Goal: Task Accomplishment & Management: Manage account settings

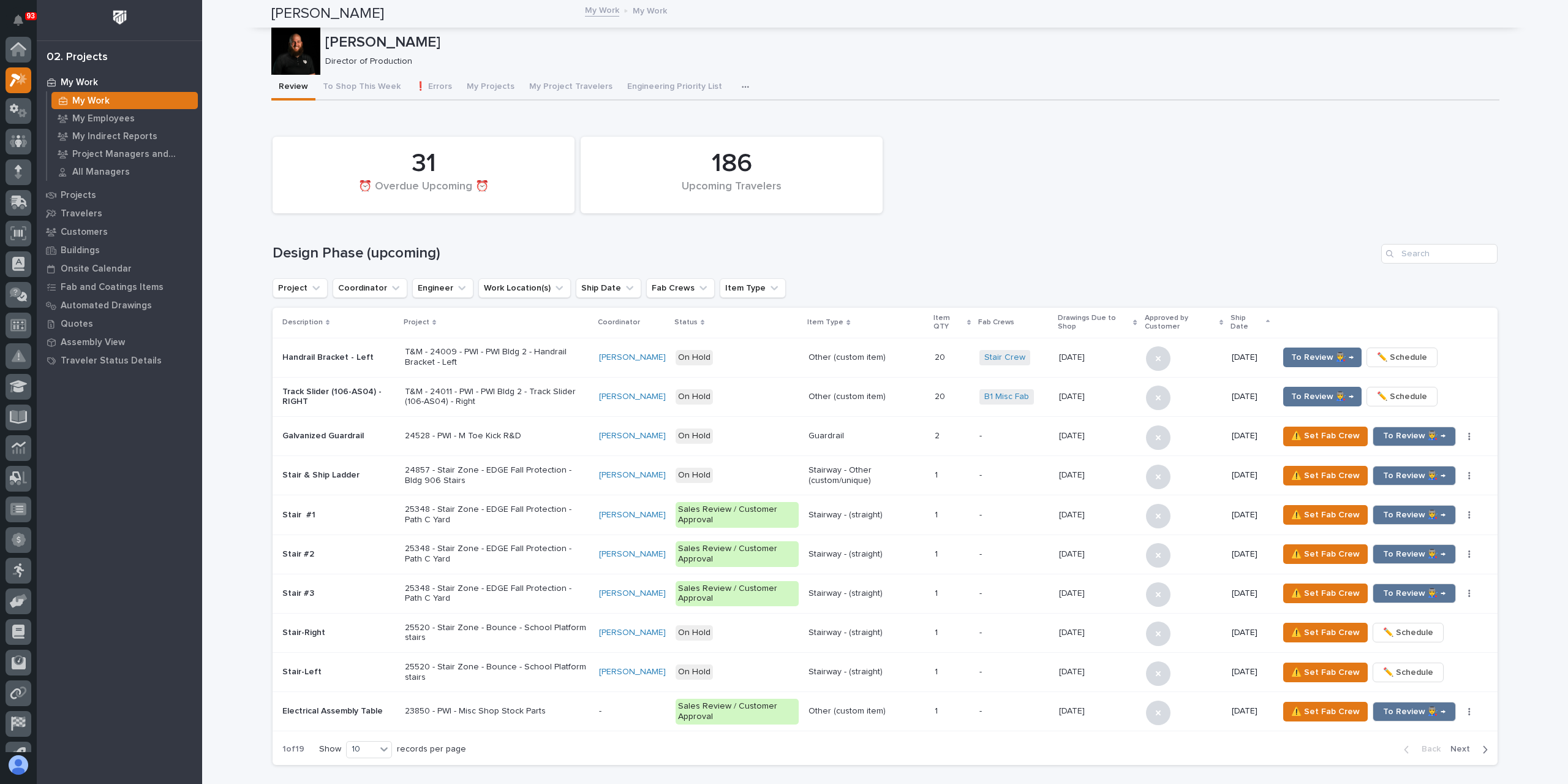
scroll to position [30, 0]
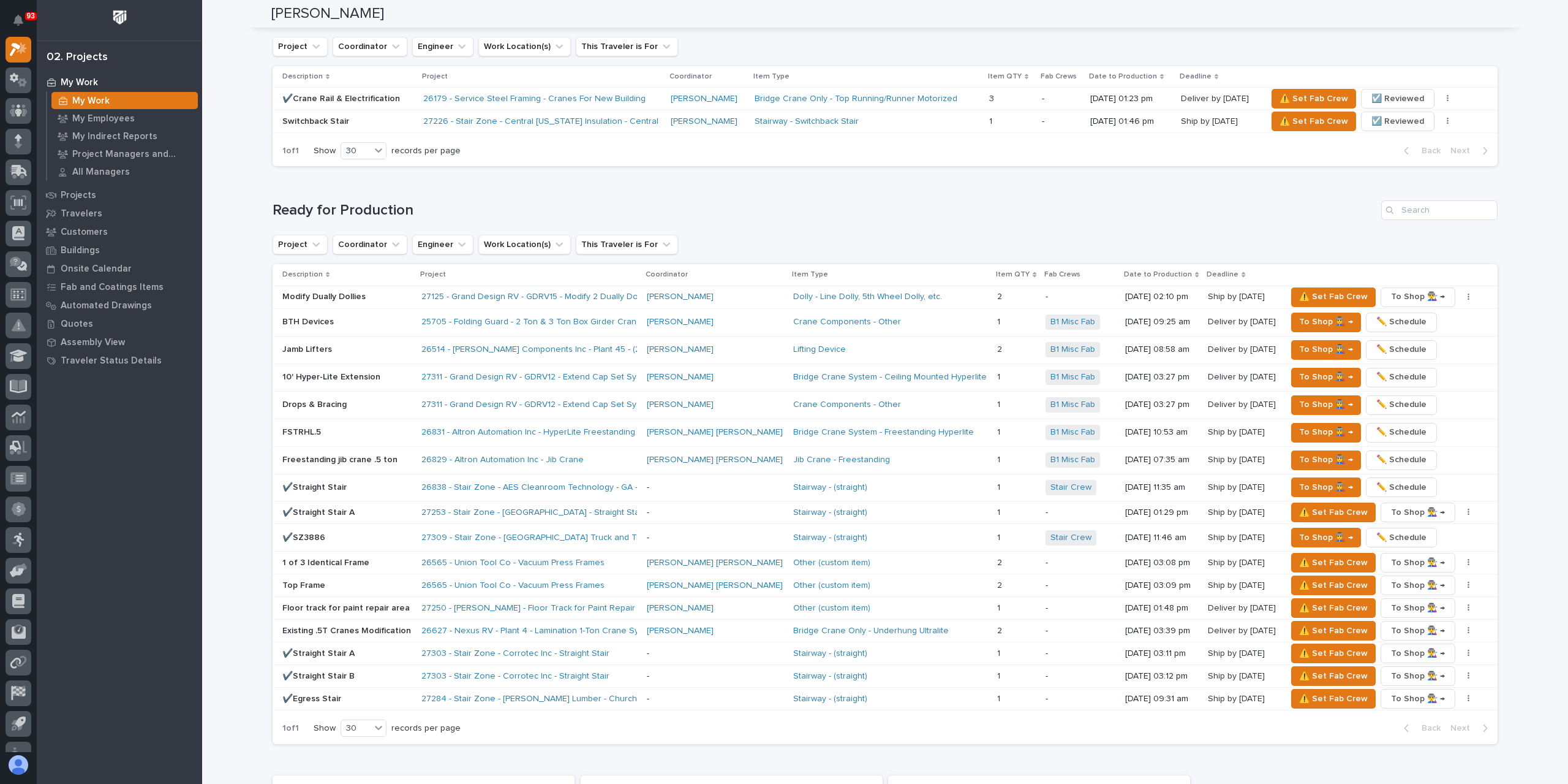
click at [326, 464] on div "Freestanding jib crane .5 ton" at bounding box center [347, 459] width 129 height 20
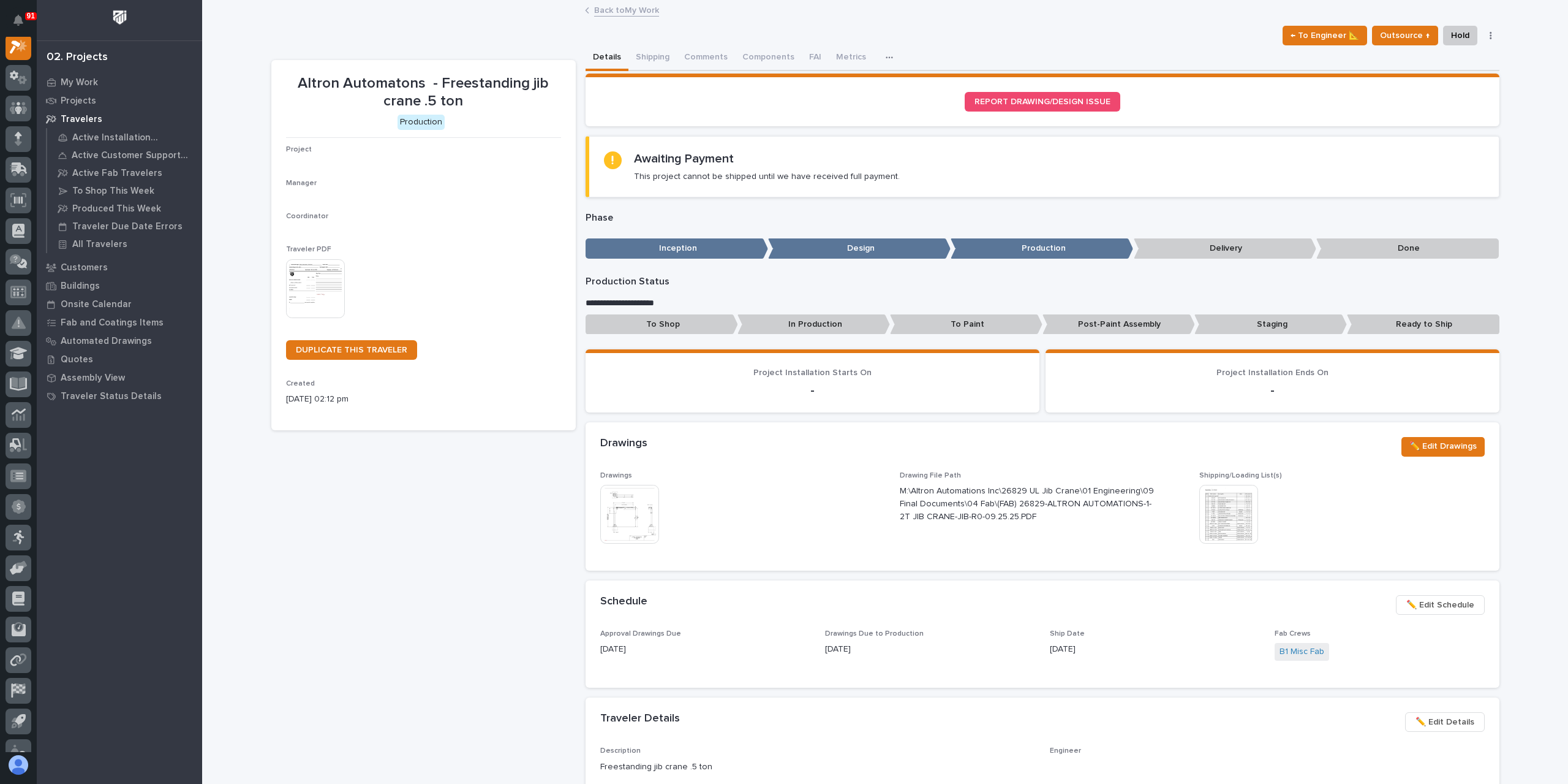
scroll to position [30, 0]
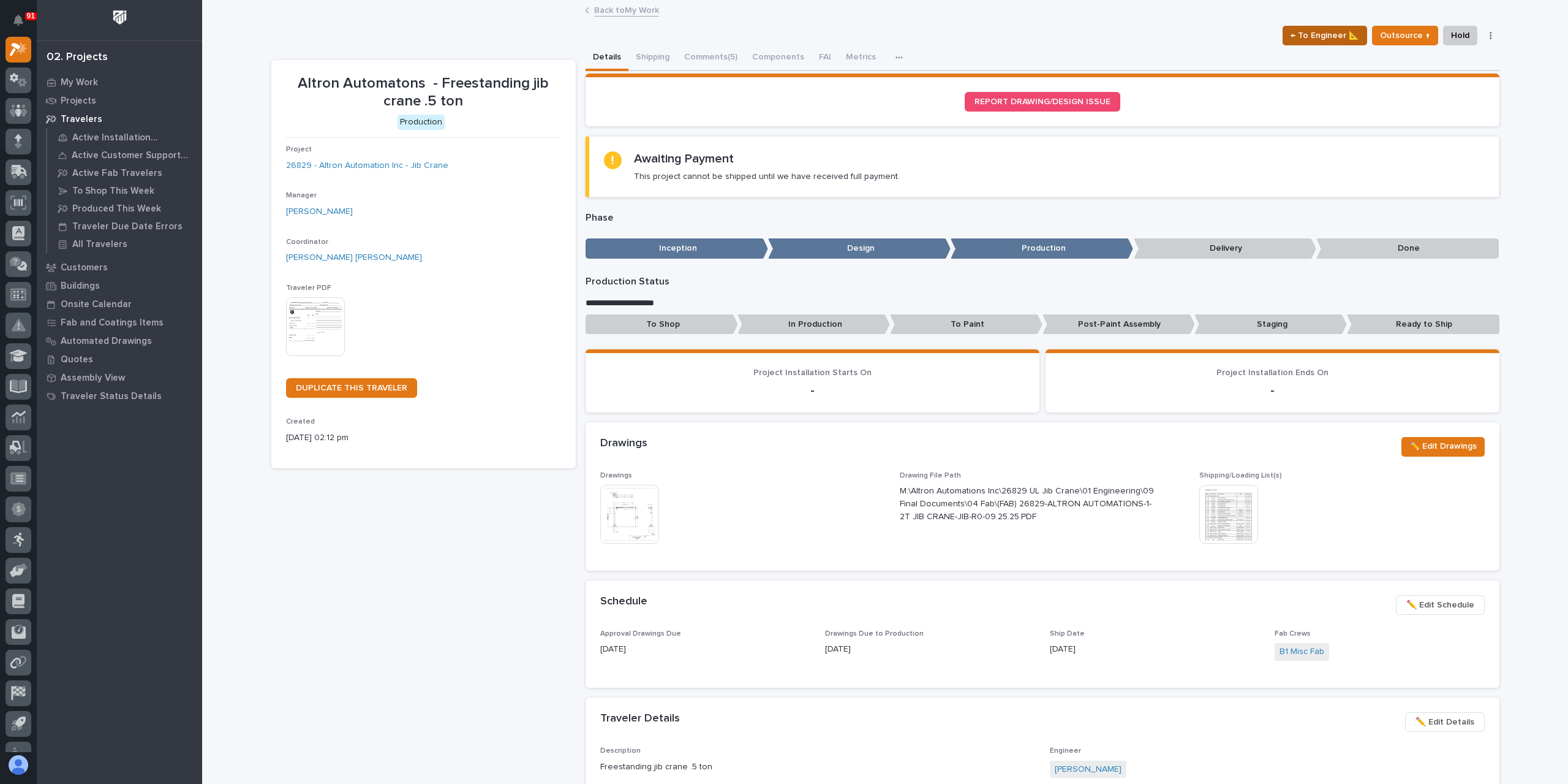
click at [1318, 29] on span "← To Engineer 📐" at bounding box center [1325, 35] width 68 height 14
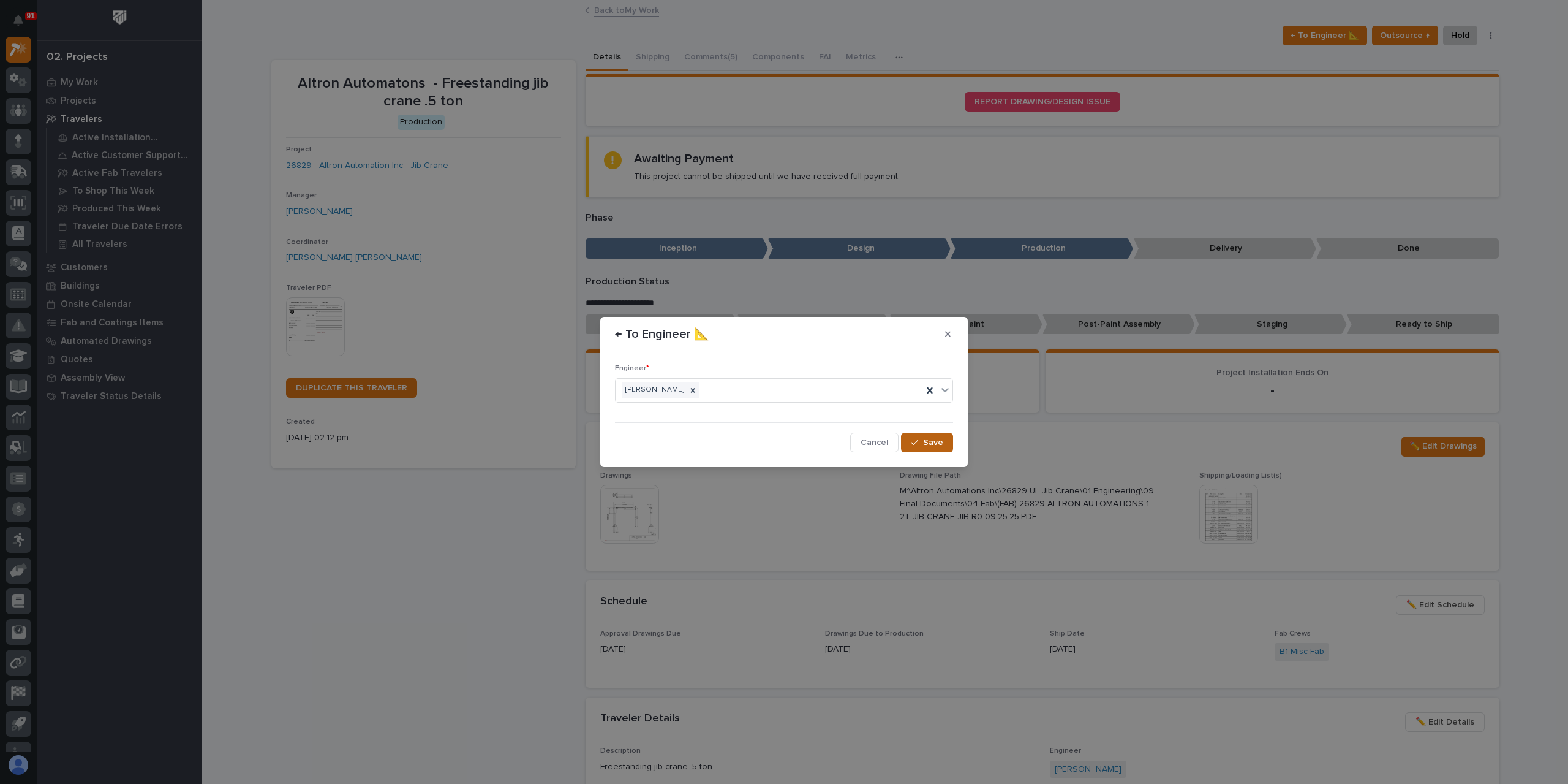
click at [937, 440] on span "Save" at bounding box center [933, 443] width 20 height 11
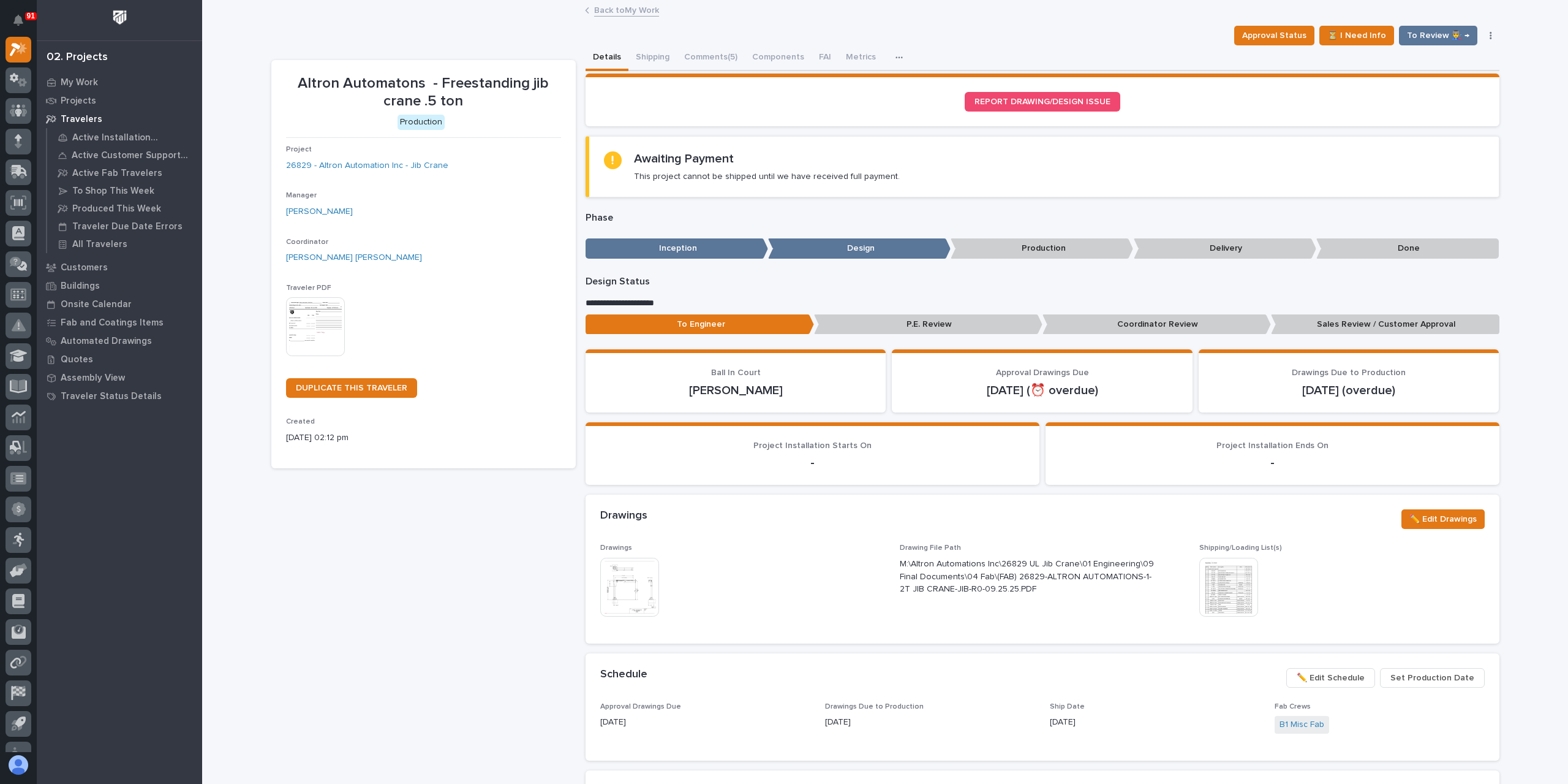
click at [614, 11] on link "Back to My Work" at bounding box center [627, 10] width 65 height 14
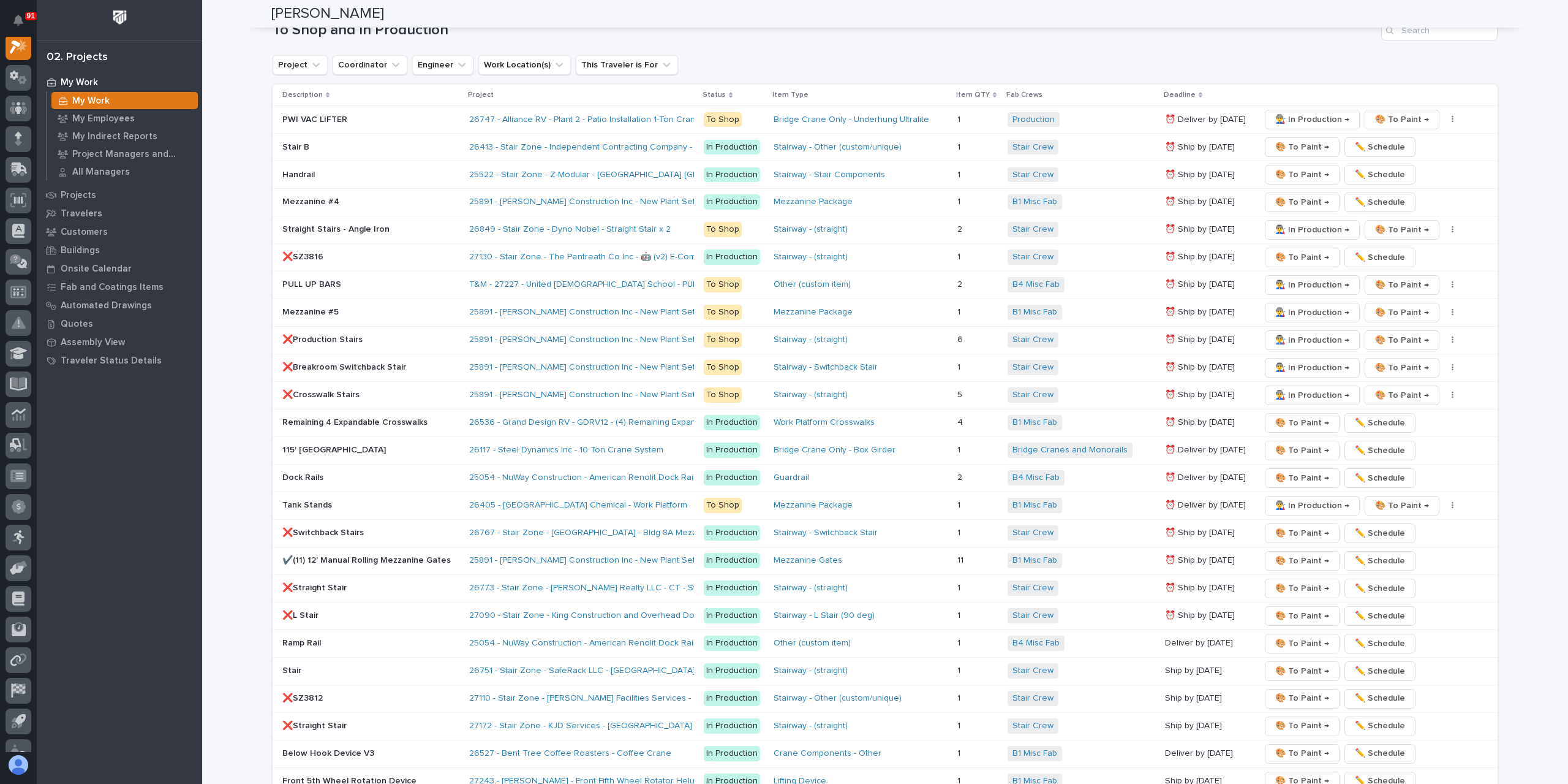
scroll to position [1655, 0]
click at [1294, 140] on span "🎨 To Paint →" at bounding box center [1302, 145] width 54 height 14
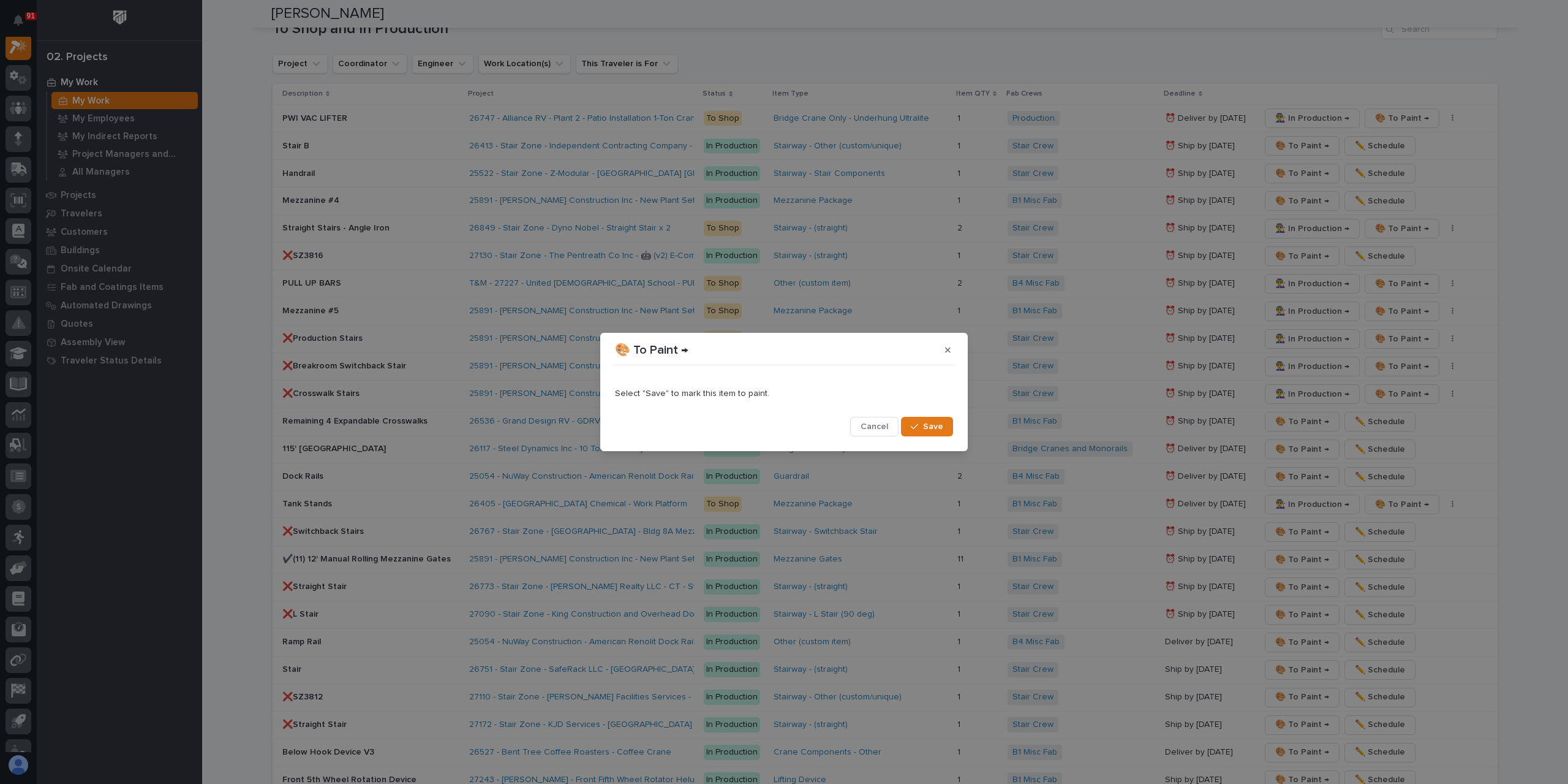
click at [924, 417] on button "Save" at bounding box center [927, 427] width 52 height 20
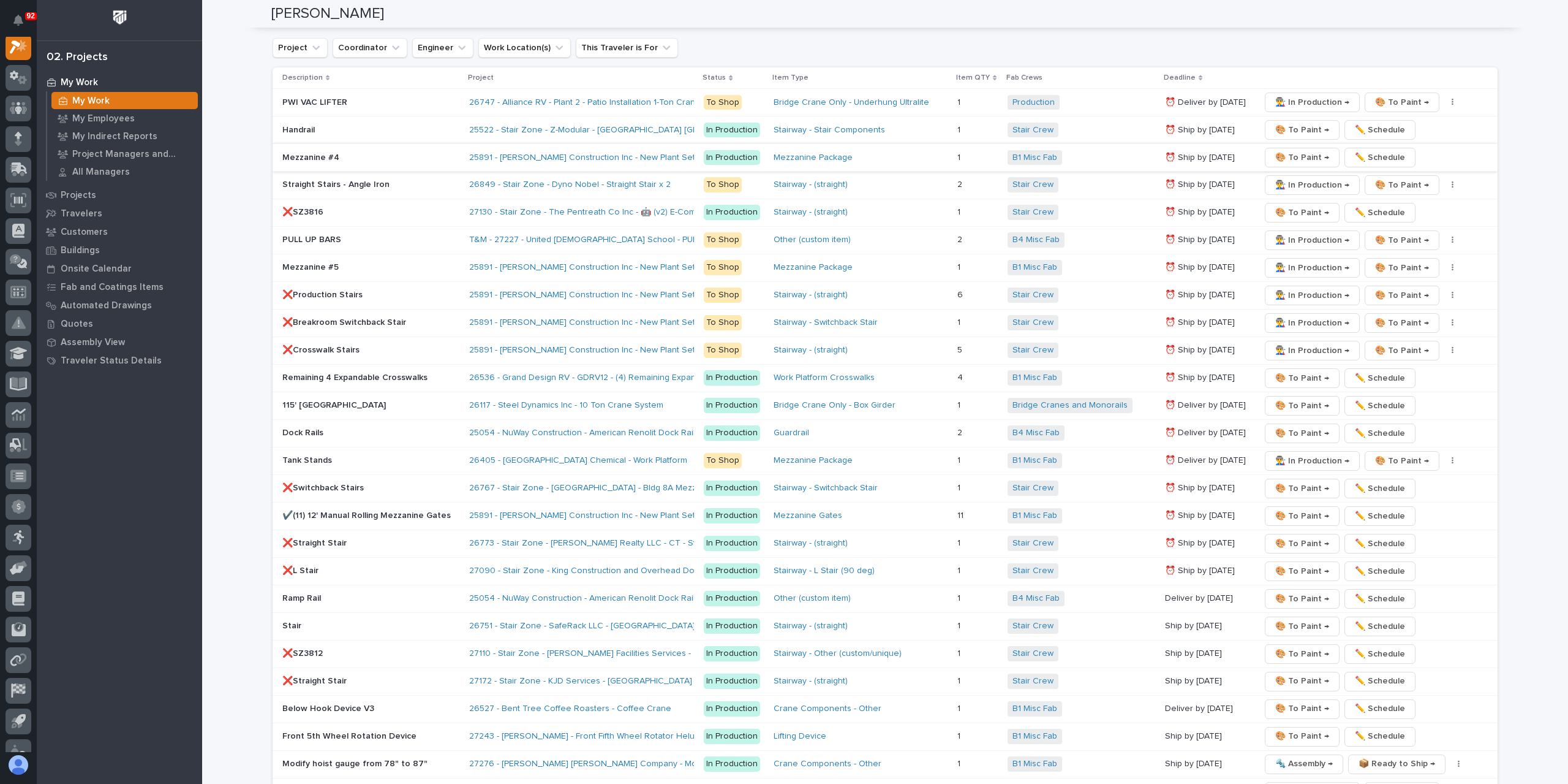
scroll to position [1425, 0]
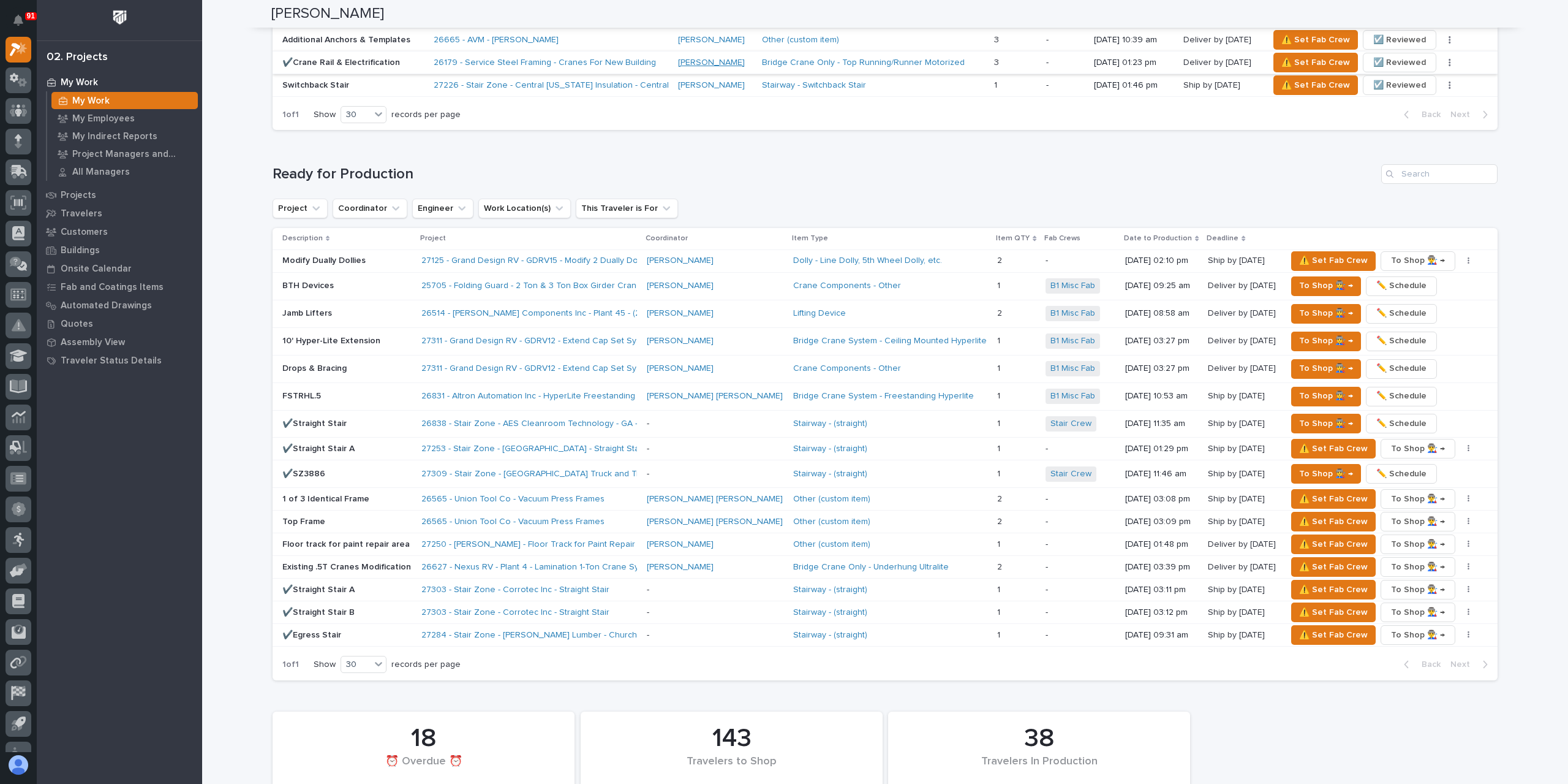
scroll to position [858, 0]
click at [1299, 388] on span "To Shop 👨‍🏭 →" at bounding box center [1326, 392] width 54 height 14
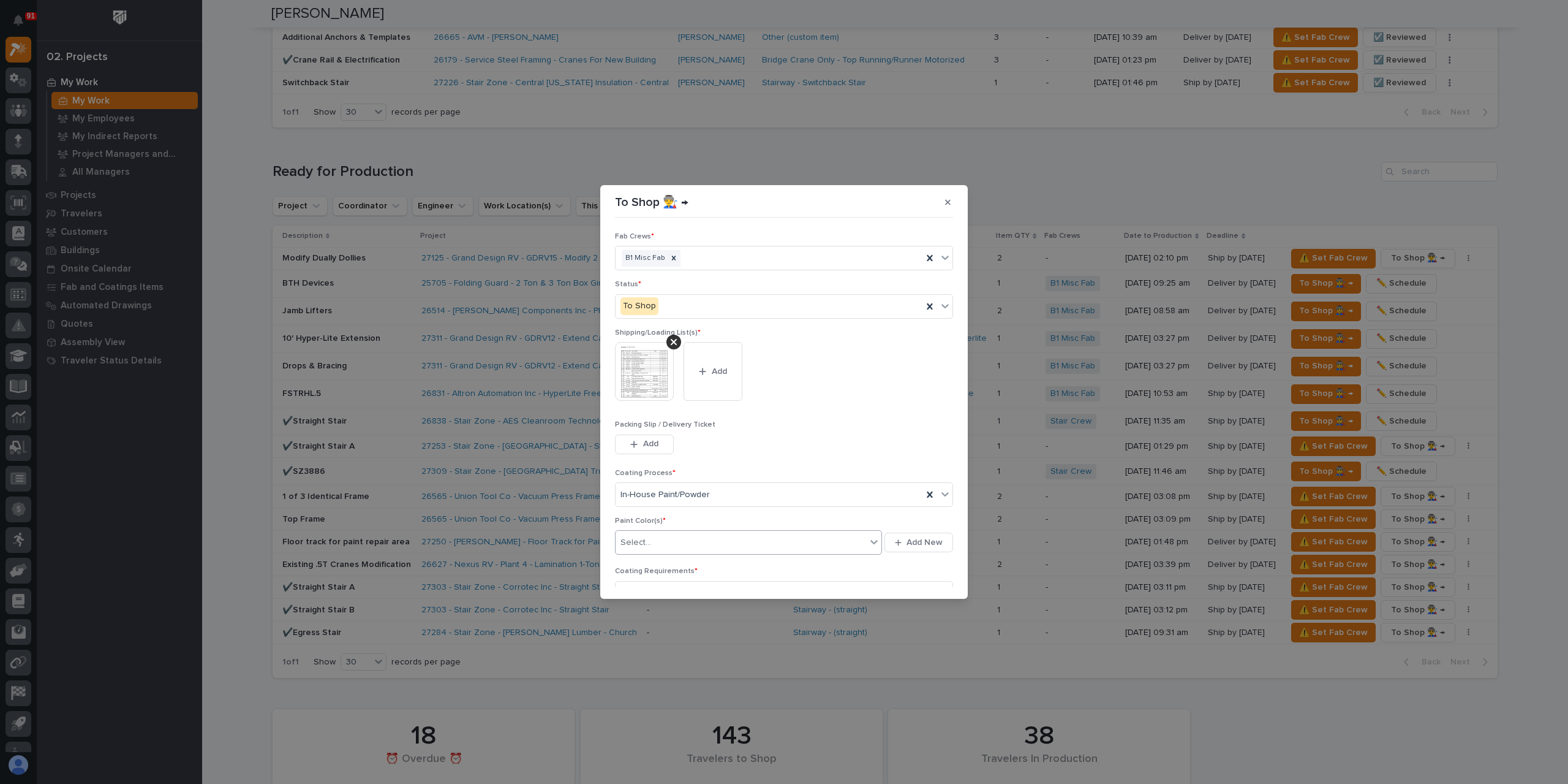
click at [671, 543] on div "Select..." at bounding box center [741, 543] width 251 height 20
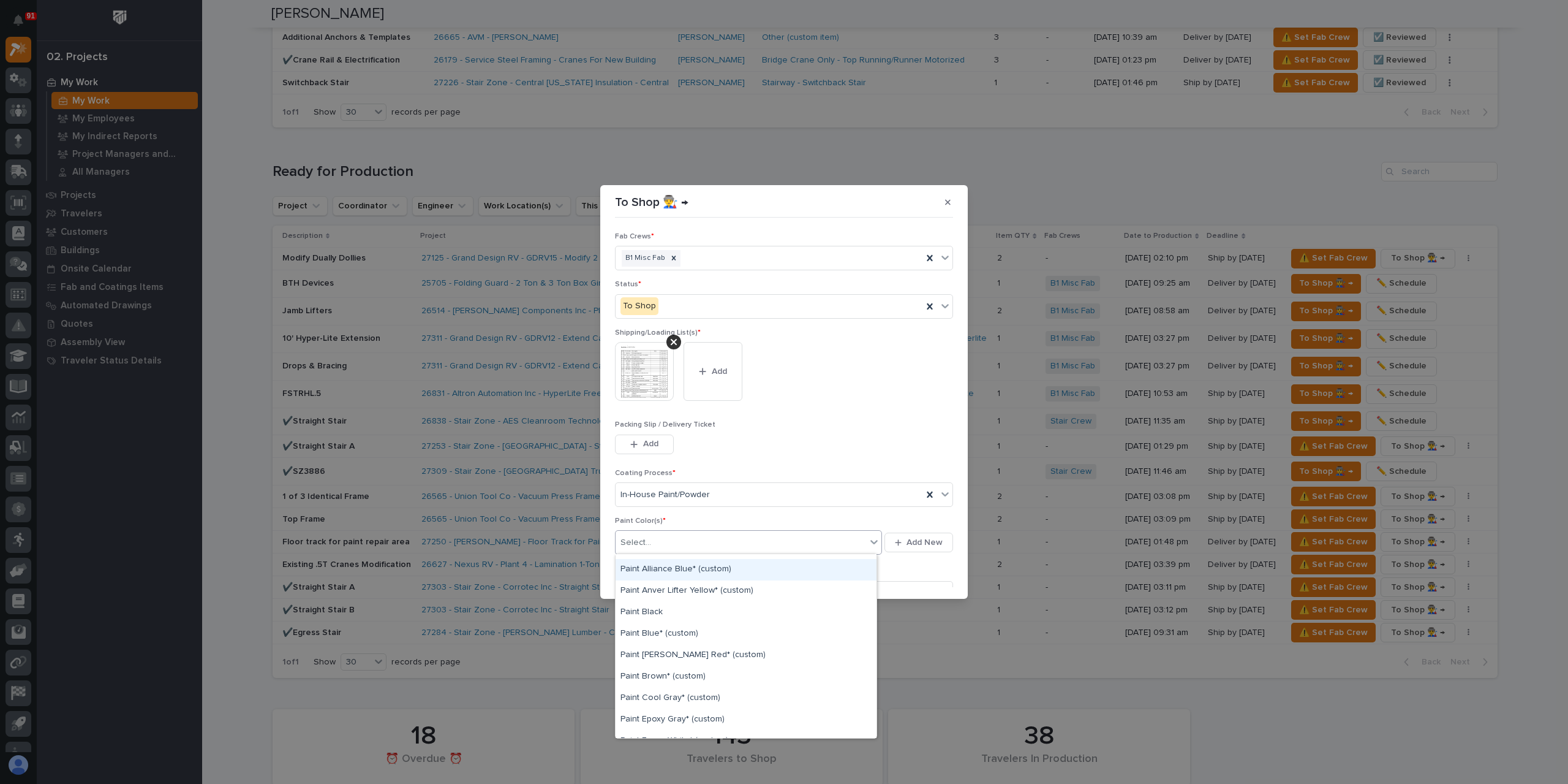
scroll to position [123, 0]
click at [670, 722] on div "Paint Gray" at bounding box center [746, 721] width 261 height 22
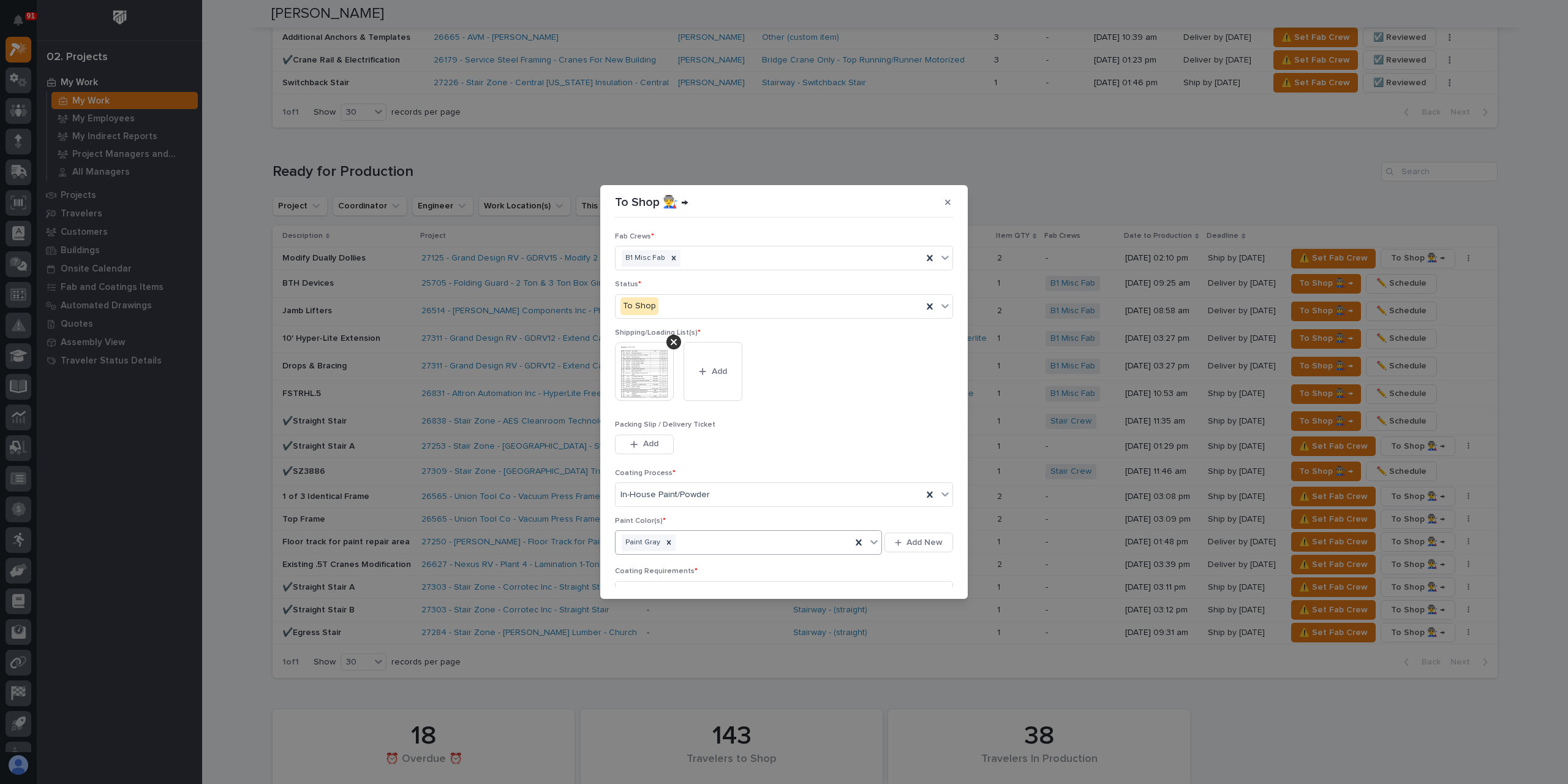
click at [708, 535] on div "Paint Gray" at bounding box center [733, 543] width 236 height 22
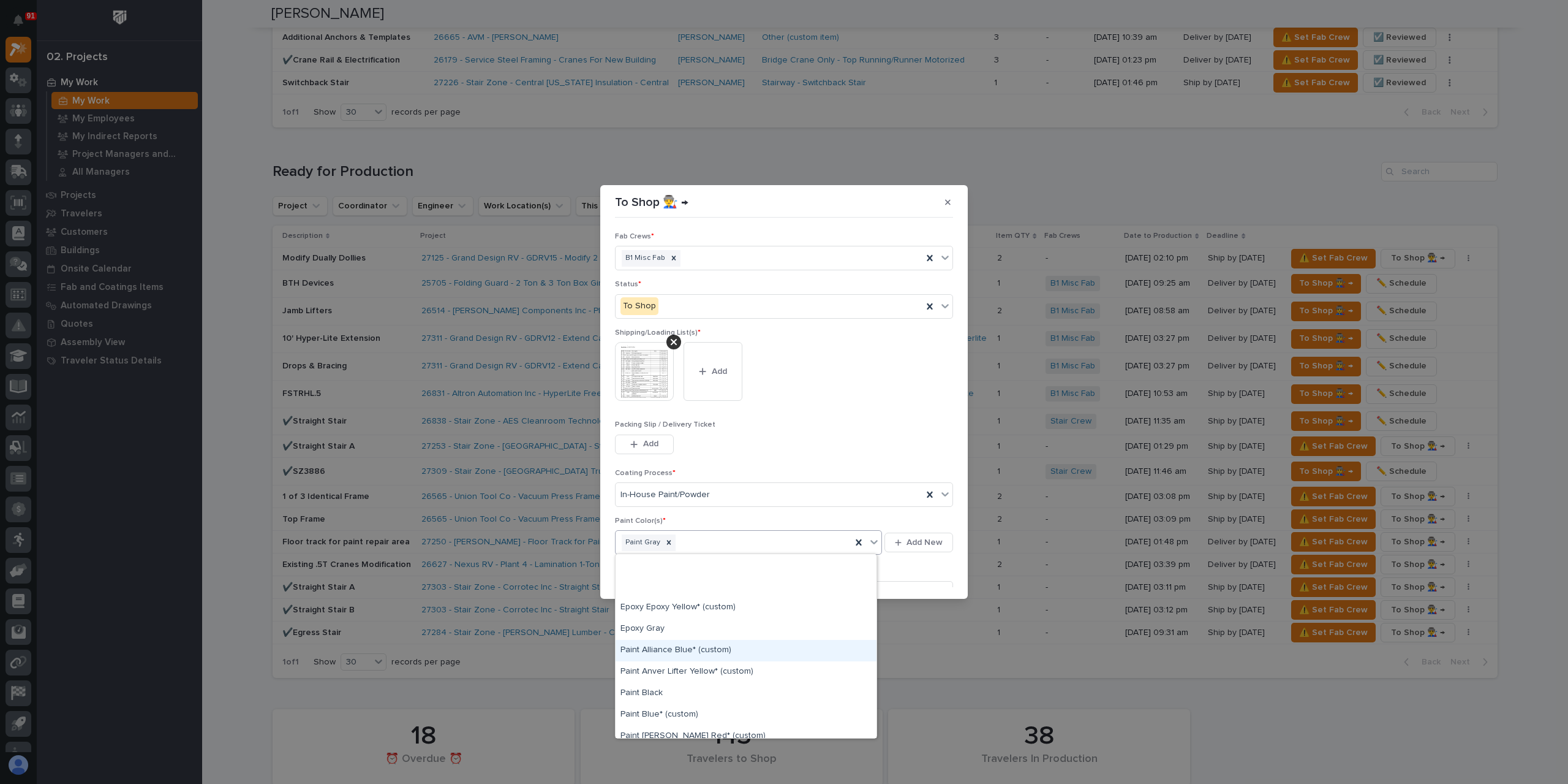
scroll to position [307, 0]
click at [662, 662] on div "Paint Yellow" at bounding box center [746, 666] width 261 height 22
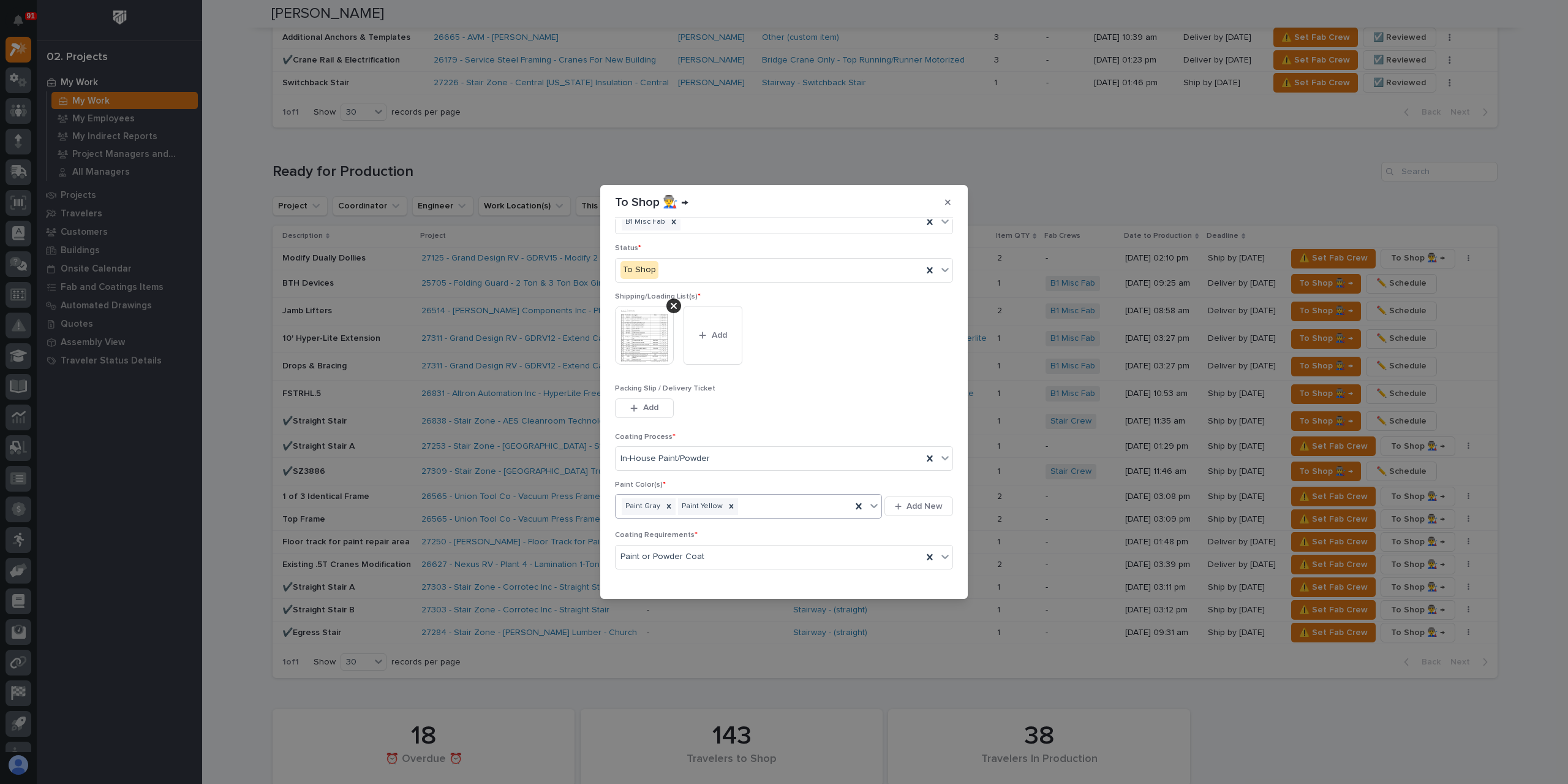
scroll to position [66, 0]
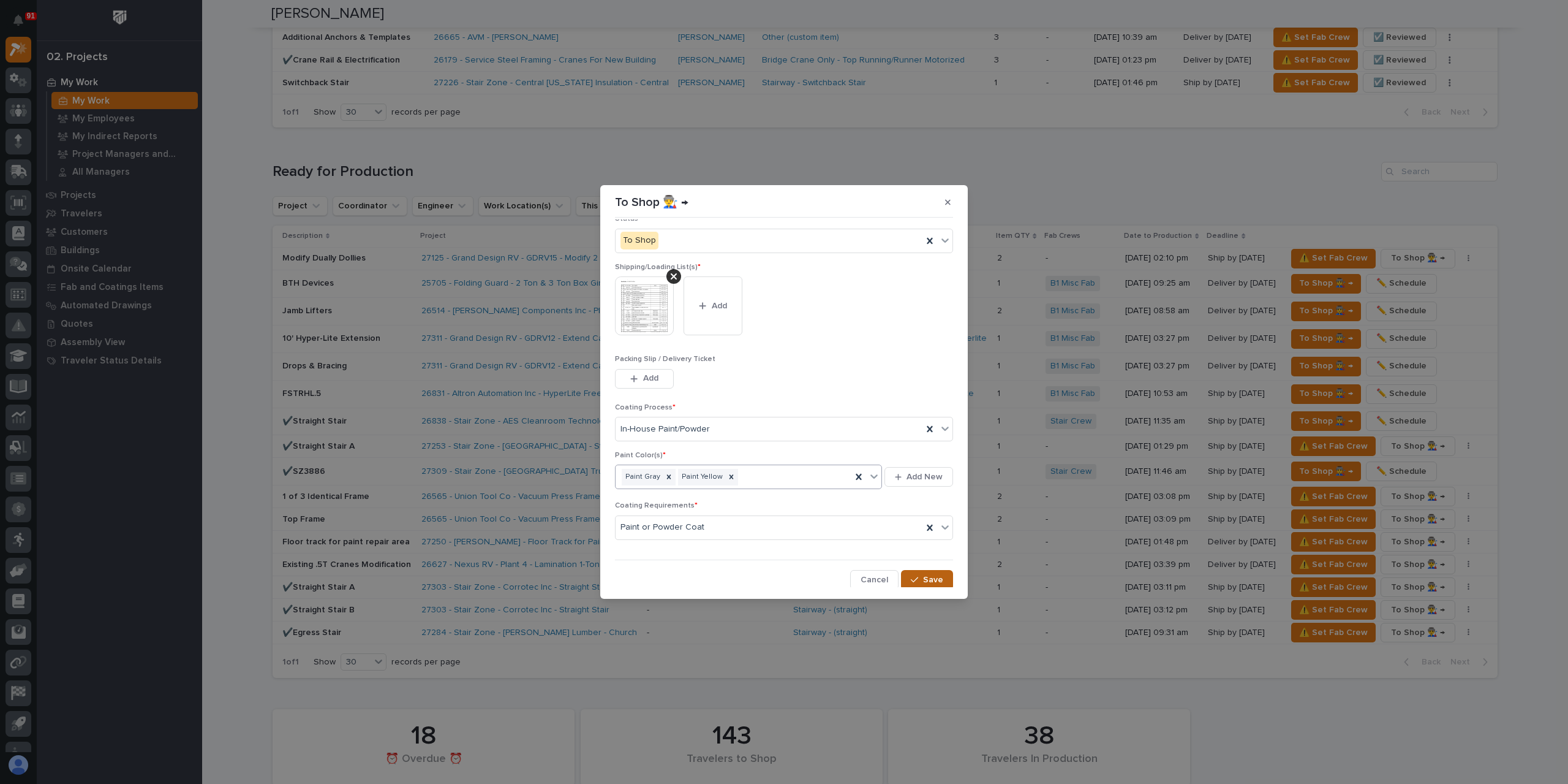
click at [935, 585] on button "Save" at bounding box center [927, 580] width 52 height 20
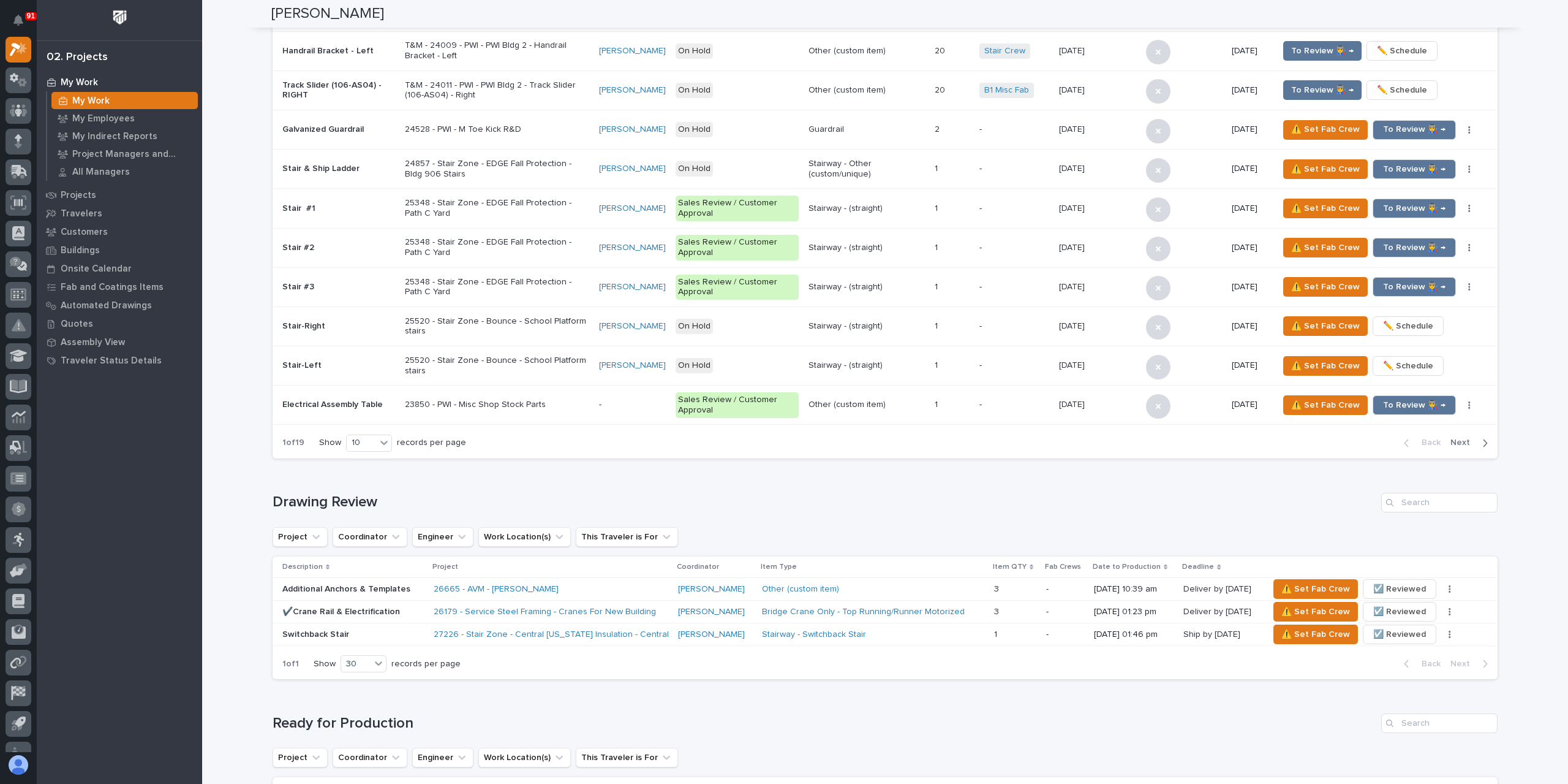
scroll to position [0, 0]
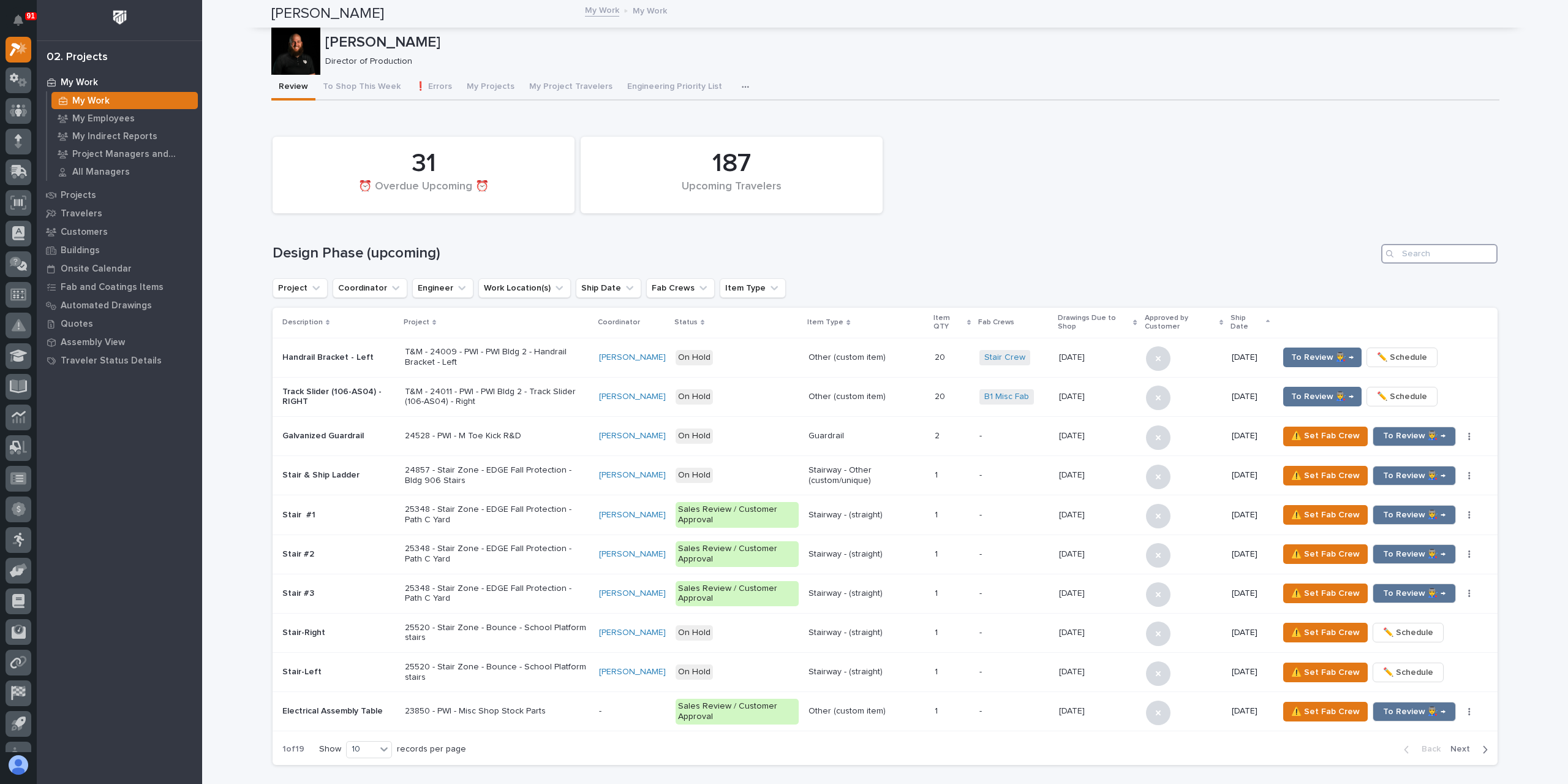
click at [1412, 257] on input "Search" at bounding box center [1440, 254] width 117 height 20
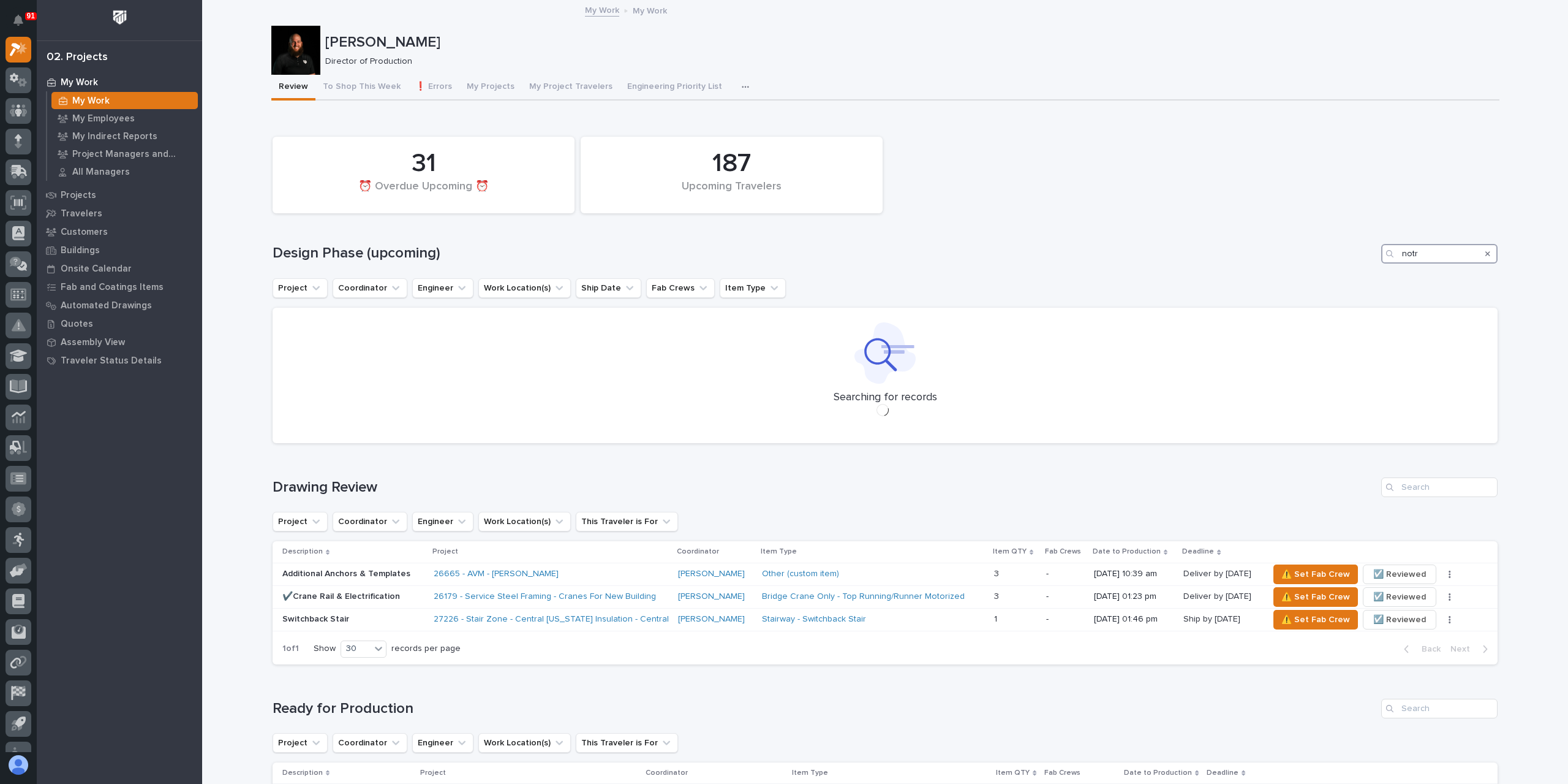
type input "notre"
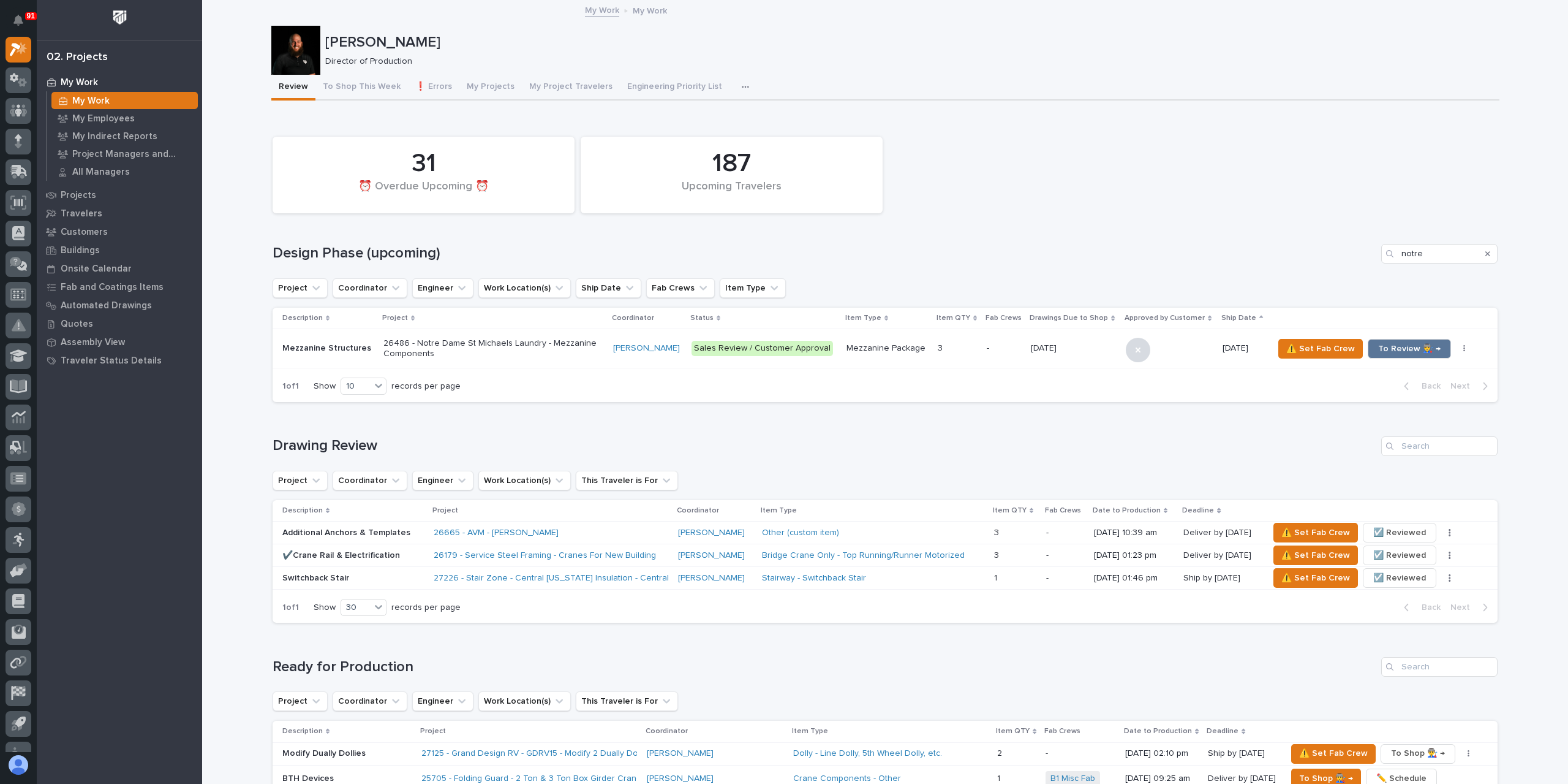
click at [324, 343] on div "Mezzanine Structures" at bounding box center [328, 348] width 91 height 13
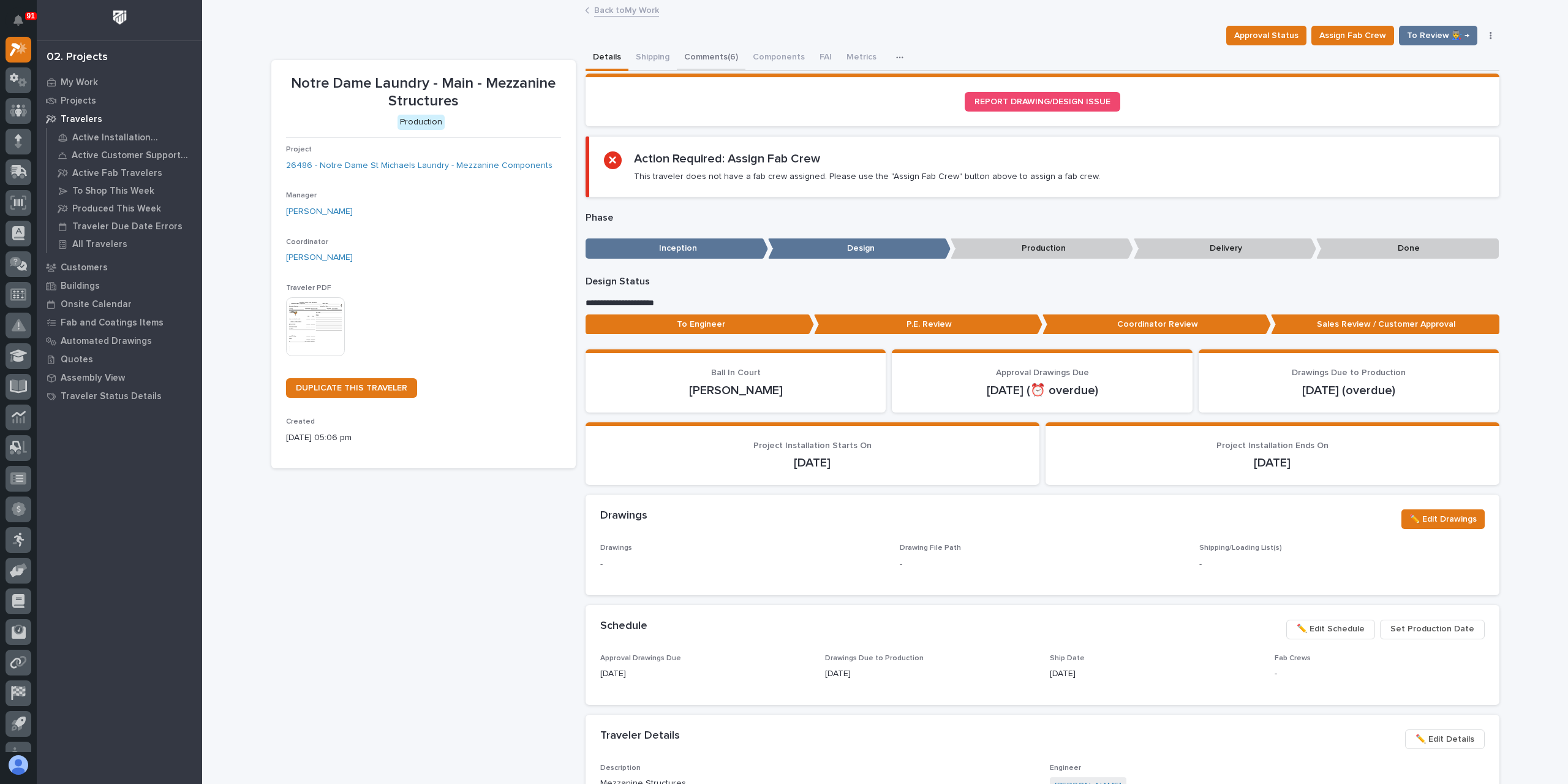
click at [694, 60] on button "Comments (6)" at bounding box center [711, 58] width 68 height 26
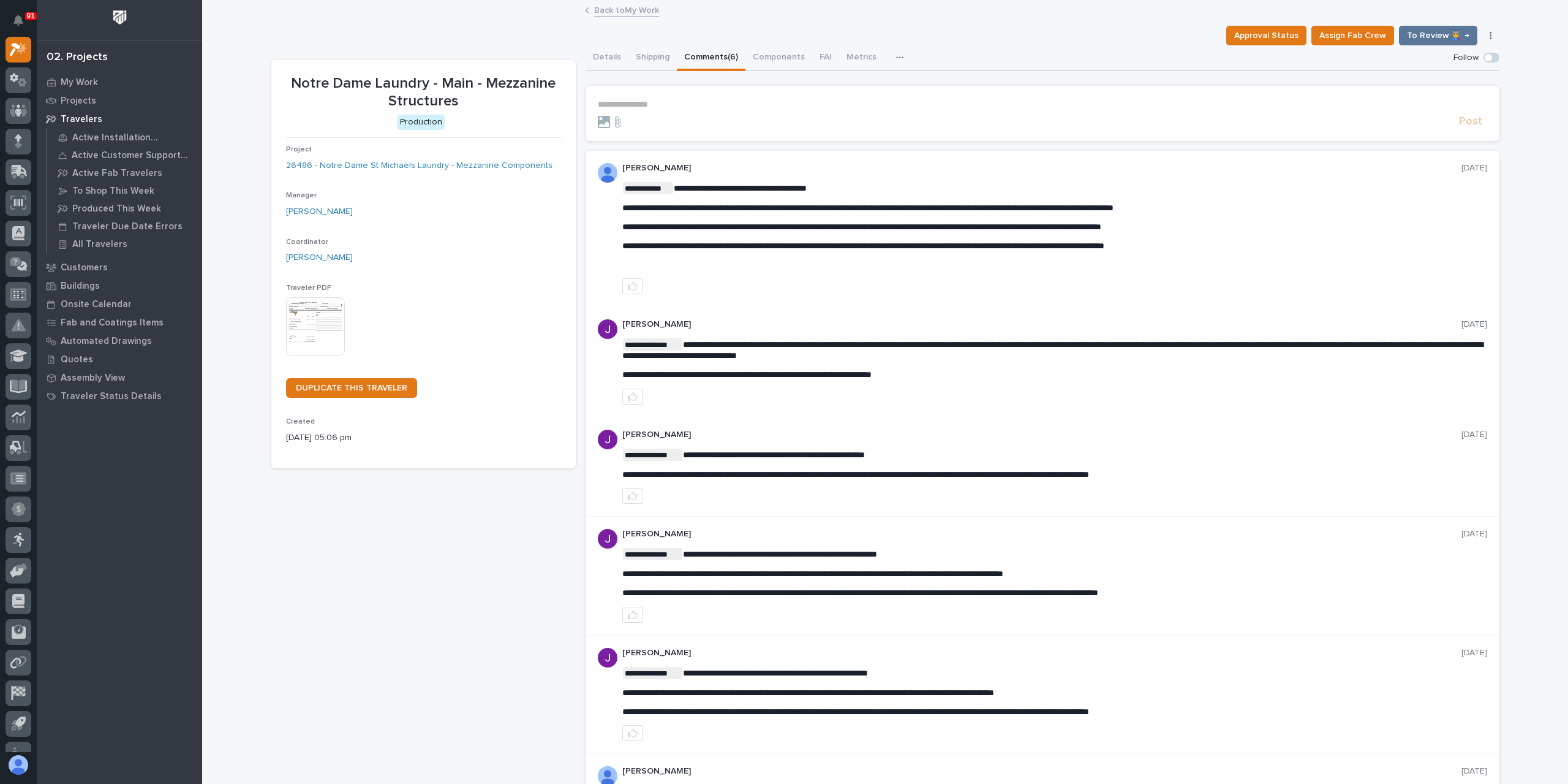
click at [668, 105] on p "**********" at bounding box center [1043, 104] width 890 height 10
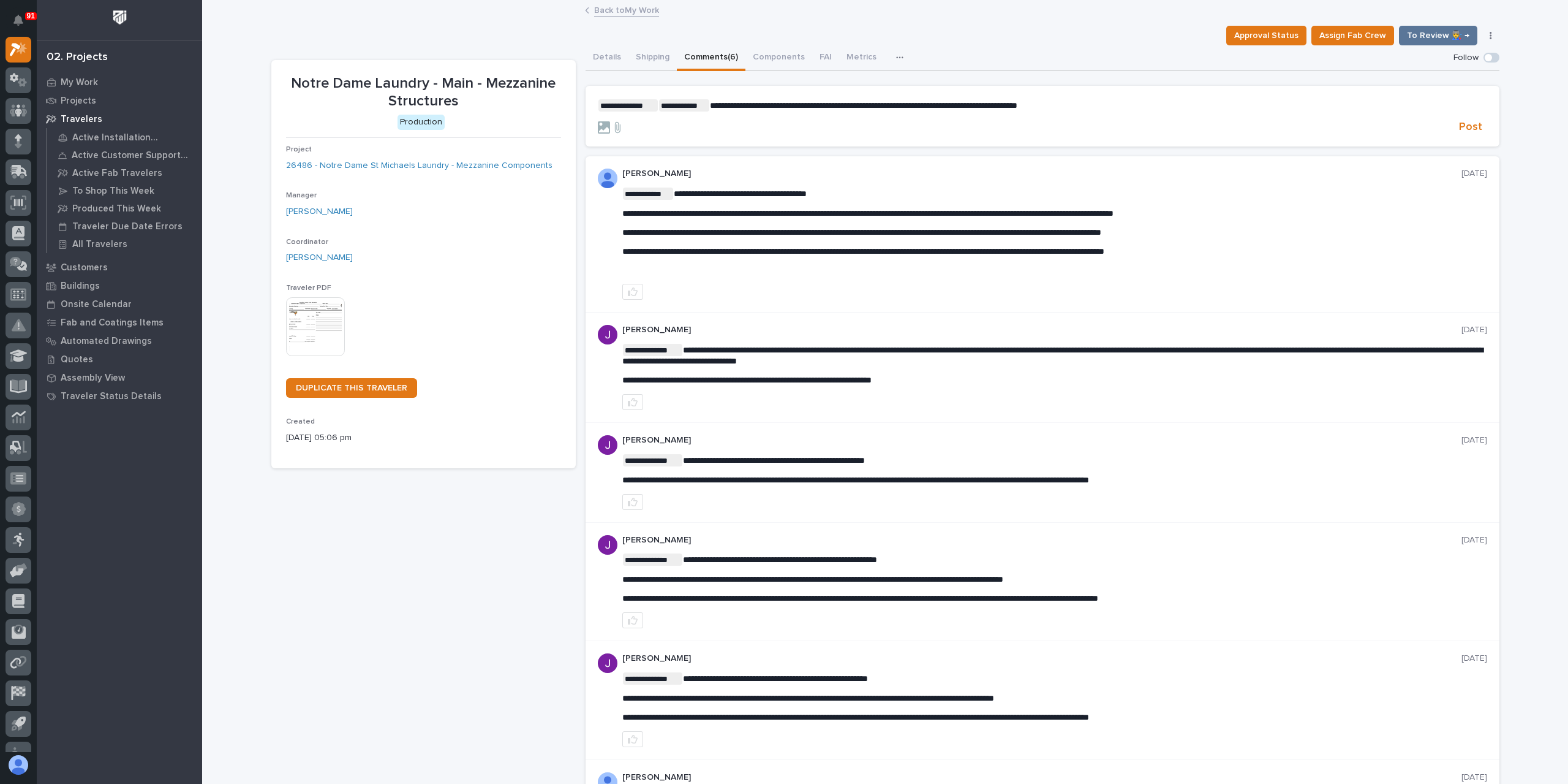
click at [779, 105] on span "**********" at bounding box center [864, 105] width 308 height 9
click at [1472, 127] on span "Post" at bounding box center [1470, 126] width 24 height 14
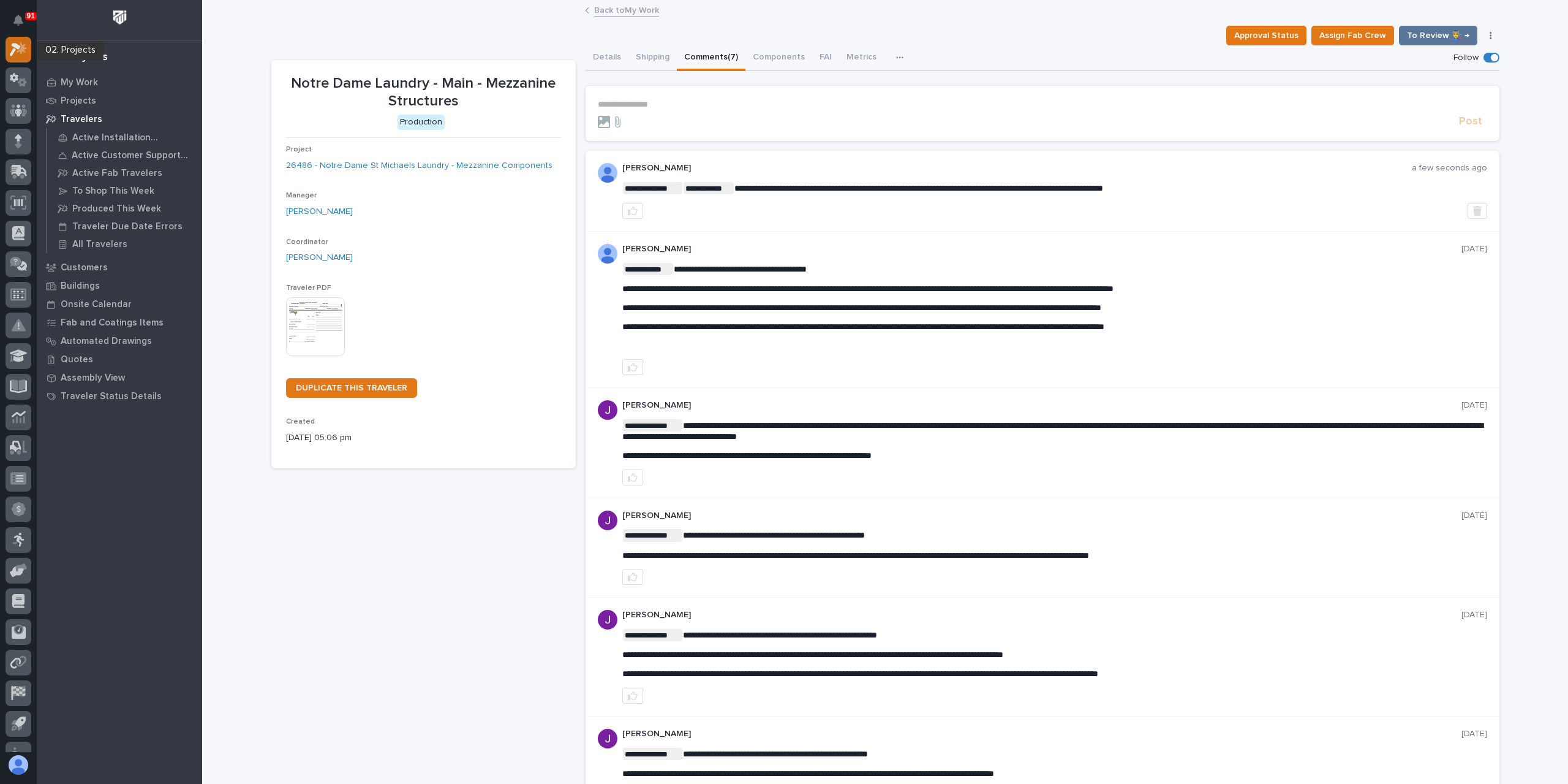
click at [21, 56] on div at bounding box center [18, 49] width 26 height 26
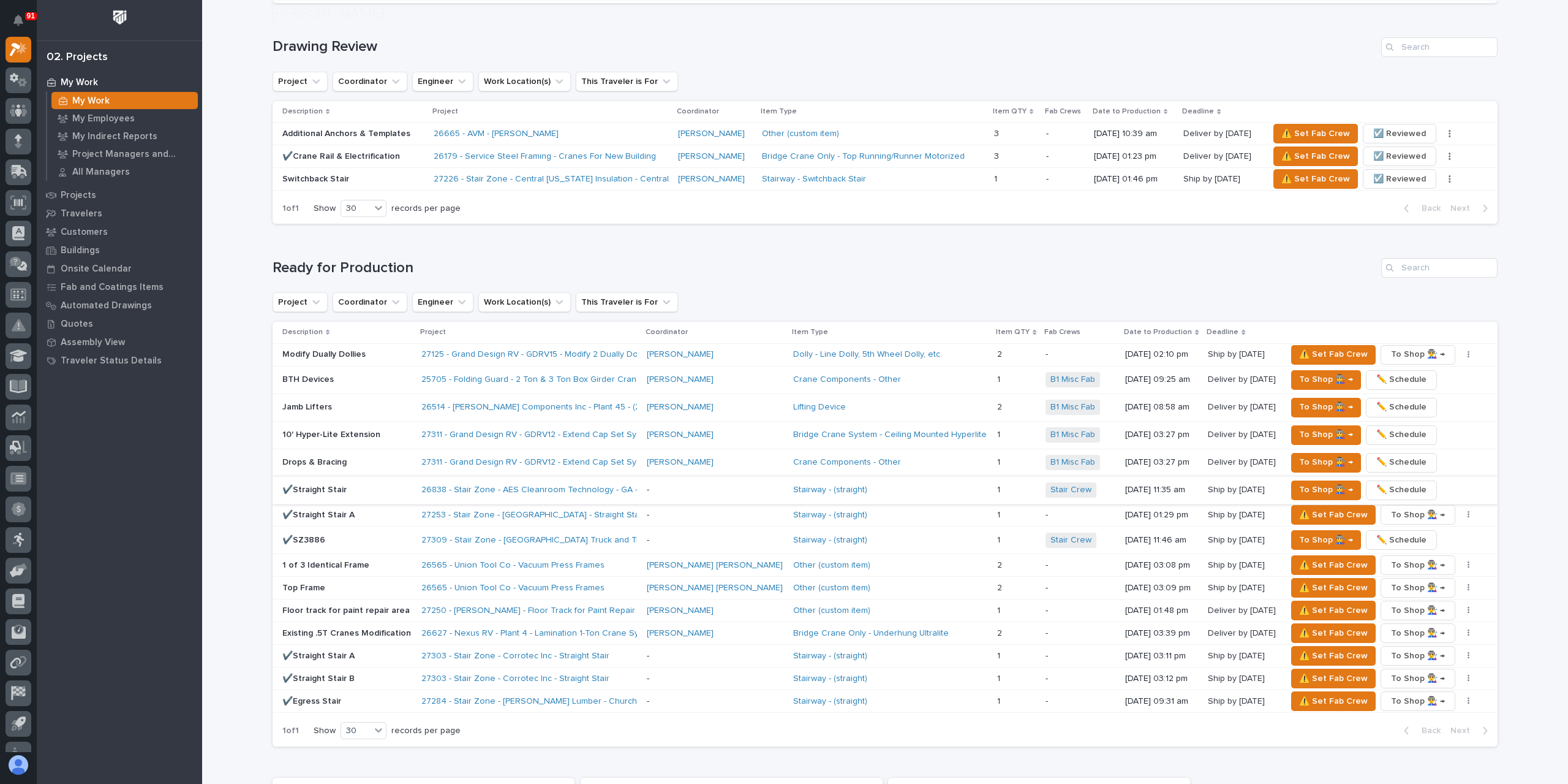
scroll to position [858, 0]
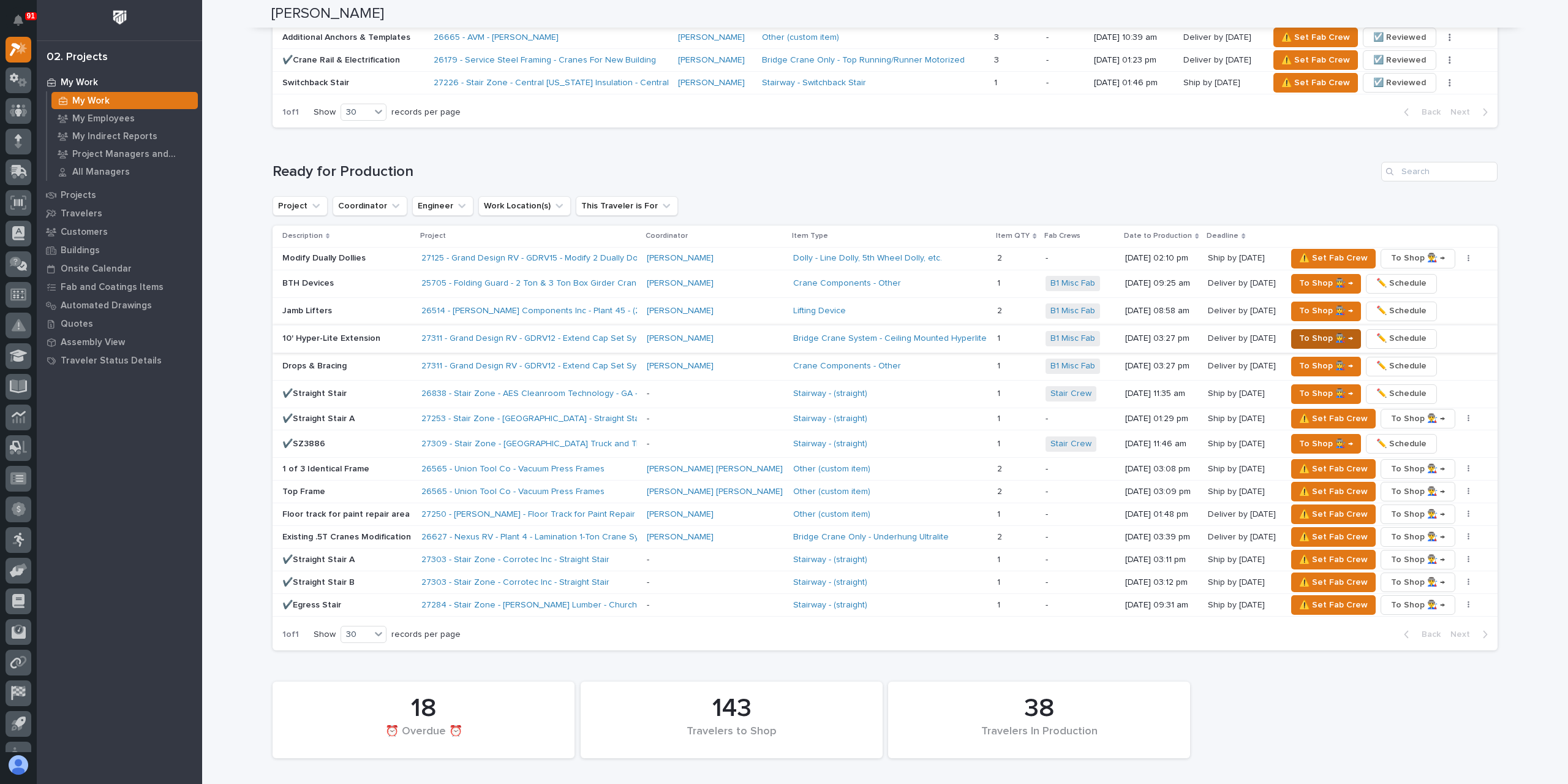
click at [1299, 335] on span "To Shop 👨‍🏭 →" at bounding box center [1326, 337] width 54 height 14
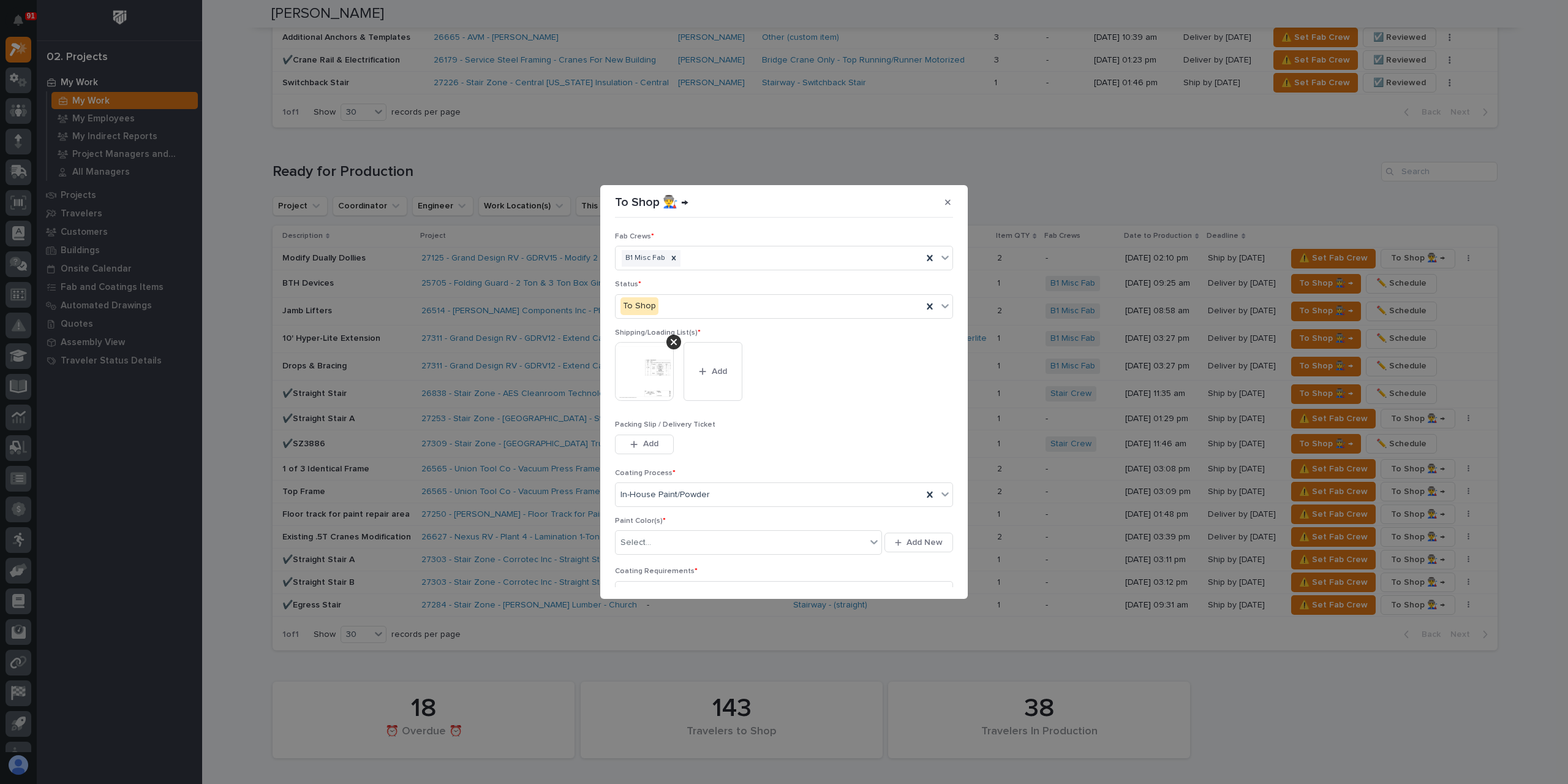
click at [664, 553] on div "Select... Add New" at bounding box center [784, 542] width 338 height 29
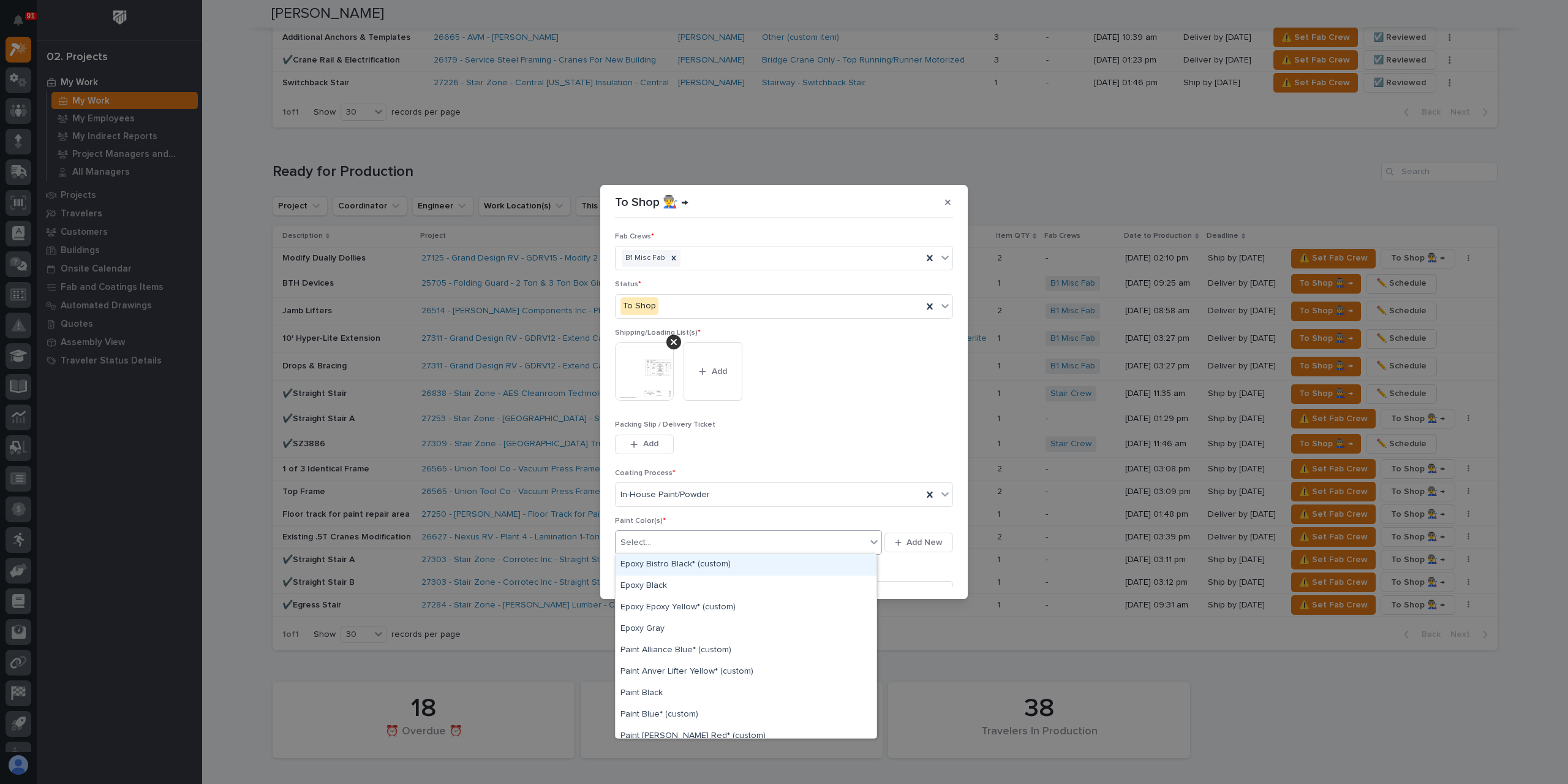
click at [660, 545] on div "Select..." at bounding box center [741, 543] width 251 height 20
click at [664, 597] on div "Paint Gray" at bounding box center [746, 599] width 261 height 22
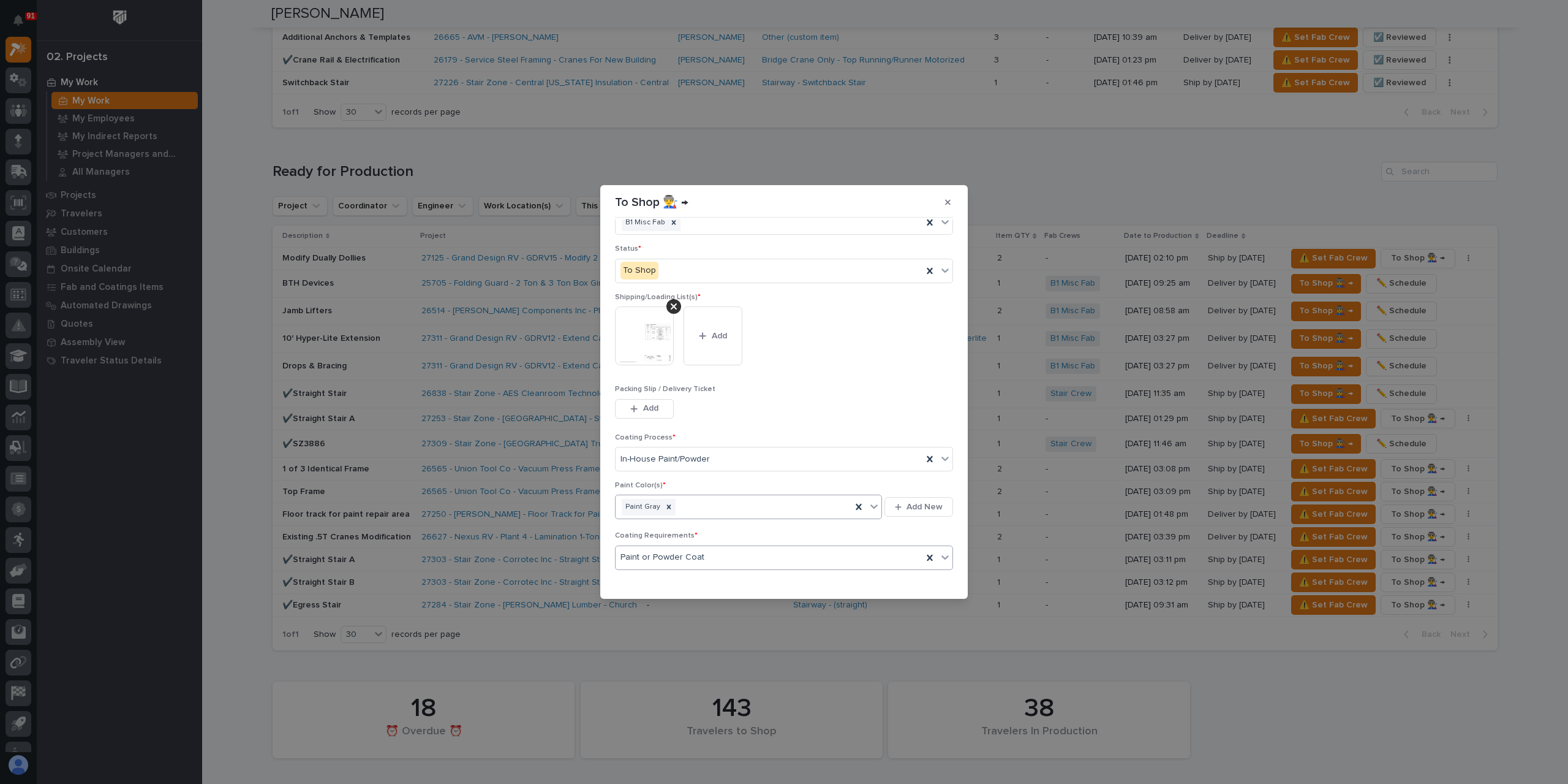
scroll to position [66, 0]
click at [904, 572] on button "Save" at bounding box center [927, 580] width 52 height 20
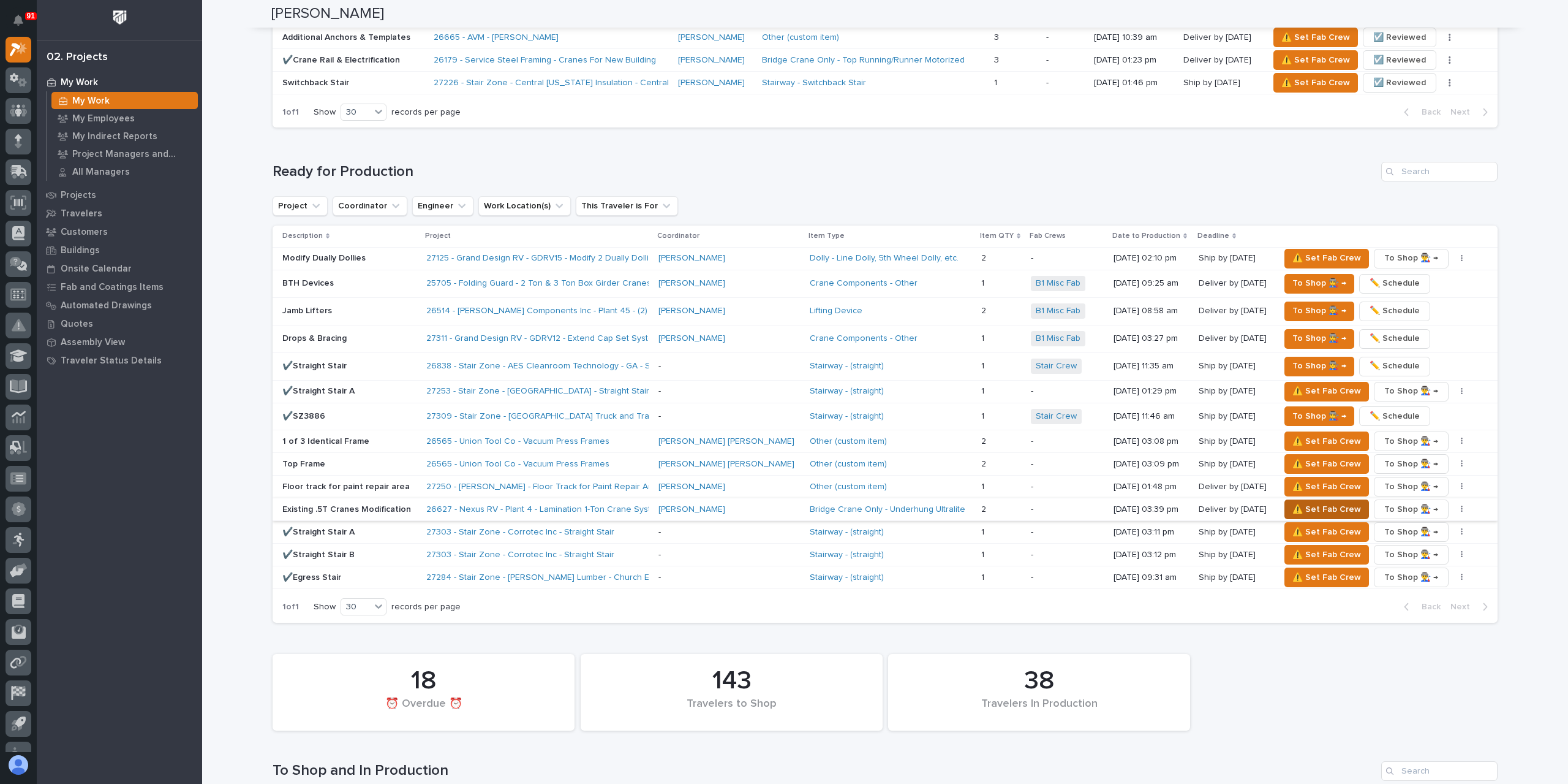
click at [1293, 504] on span "⚠️ Set Fab Crew" at bounding box center [1327, 508] width 68 height 14
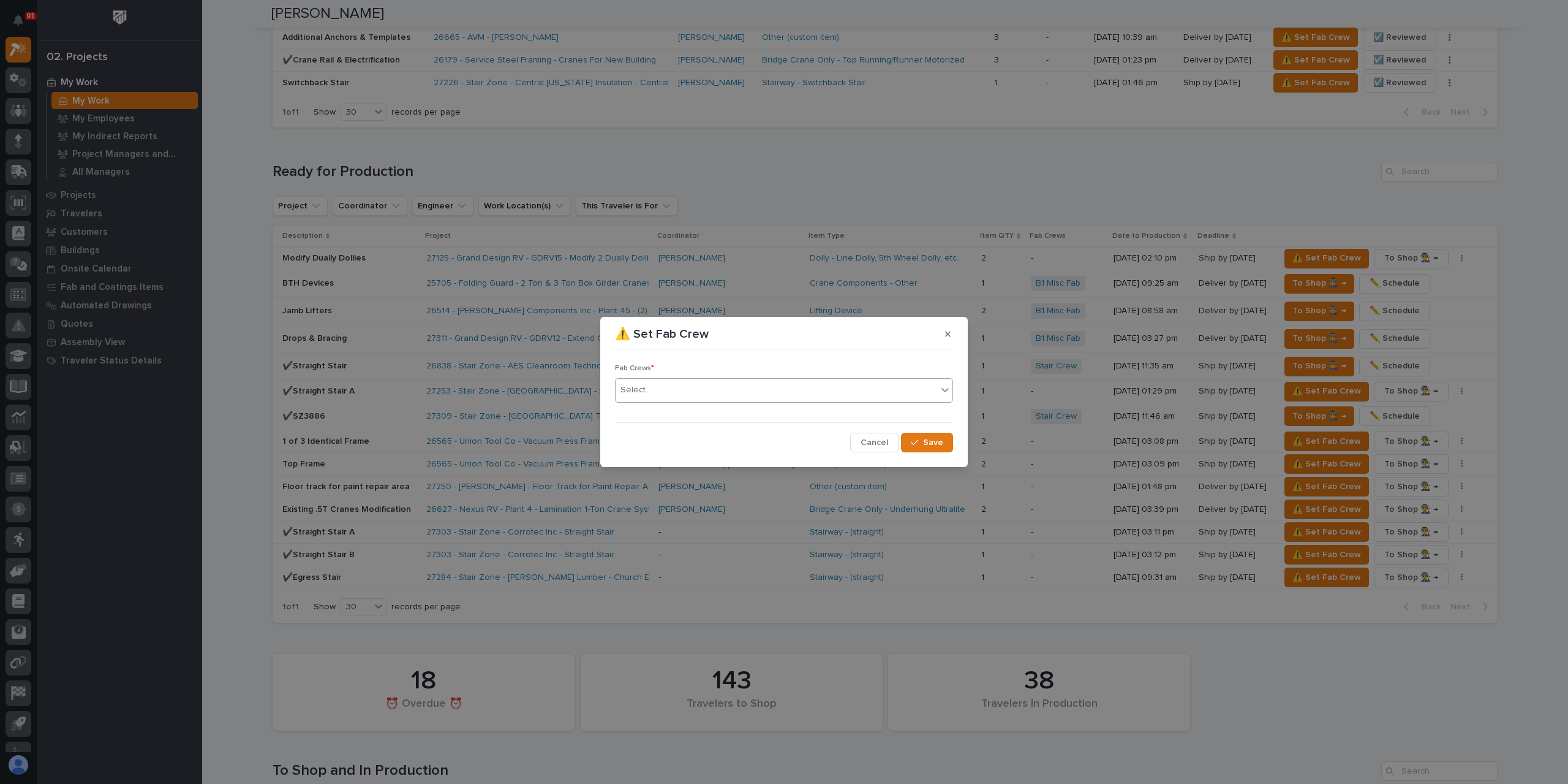
click at [779, 387] on div "Select..." at bounding box center [776, 390] width 322 height 20
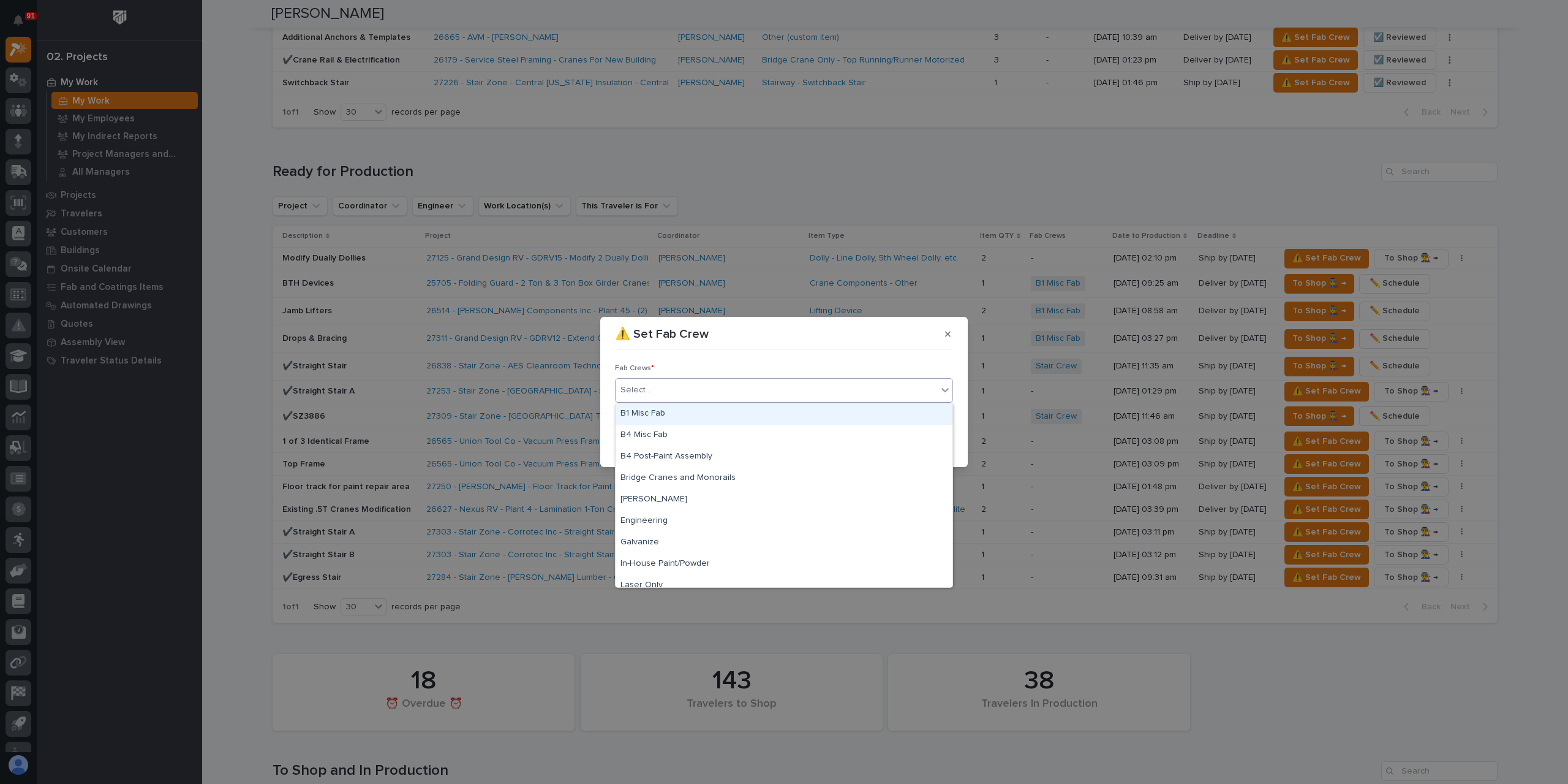
click at [658, 410] on div "B1 Misc Fab" at bounding box center [784, 413] width 337 height 22
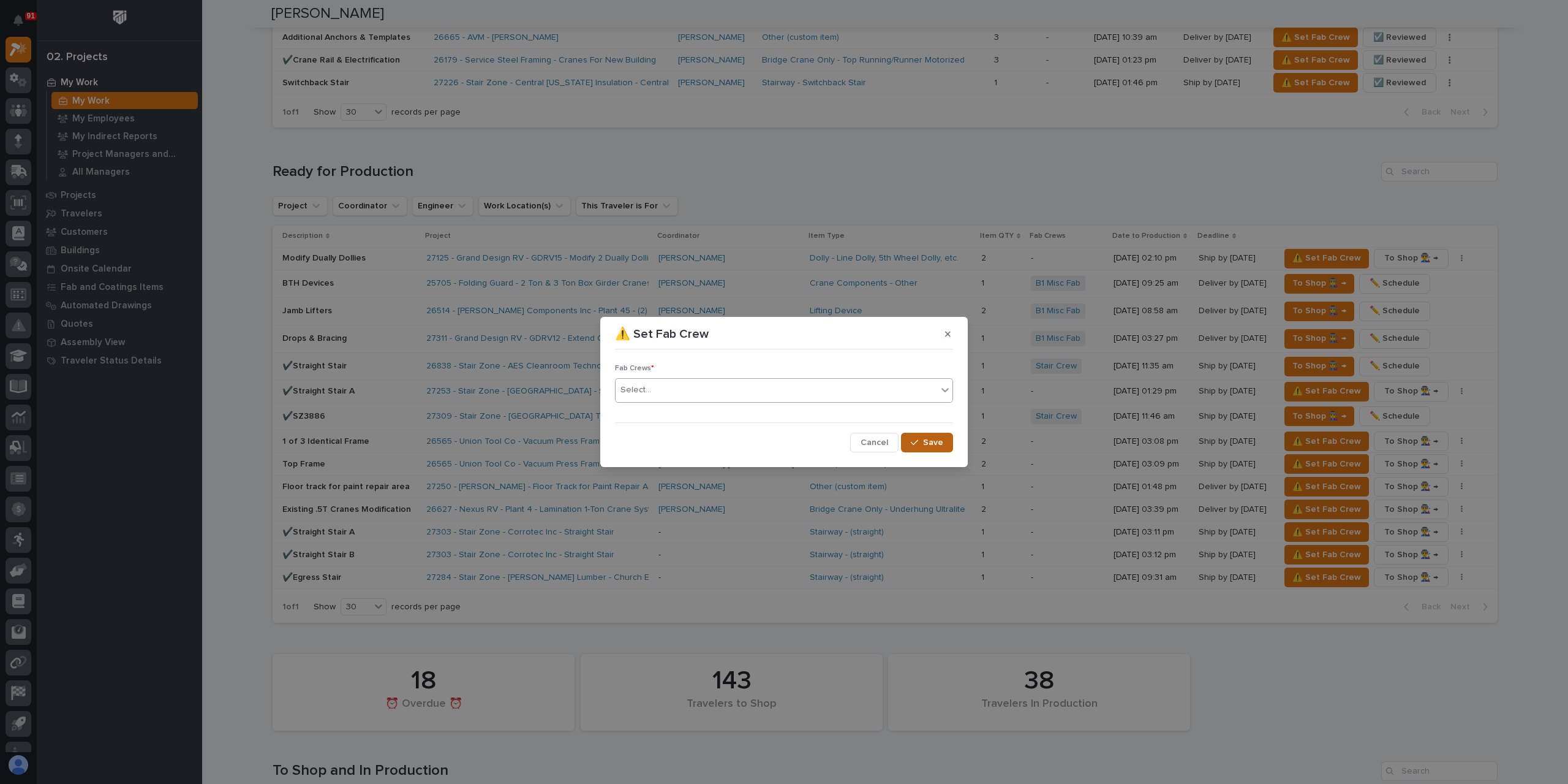
click at [932, 436] on button "Save" at bounding box center [927, 442] width 52 height 20
click at [945, 445] on button "Save" at bounding box center [927, 442] width 52 height 20
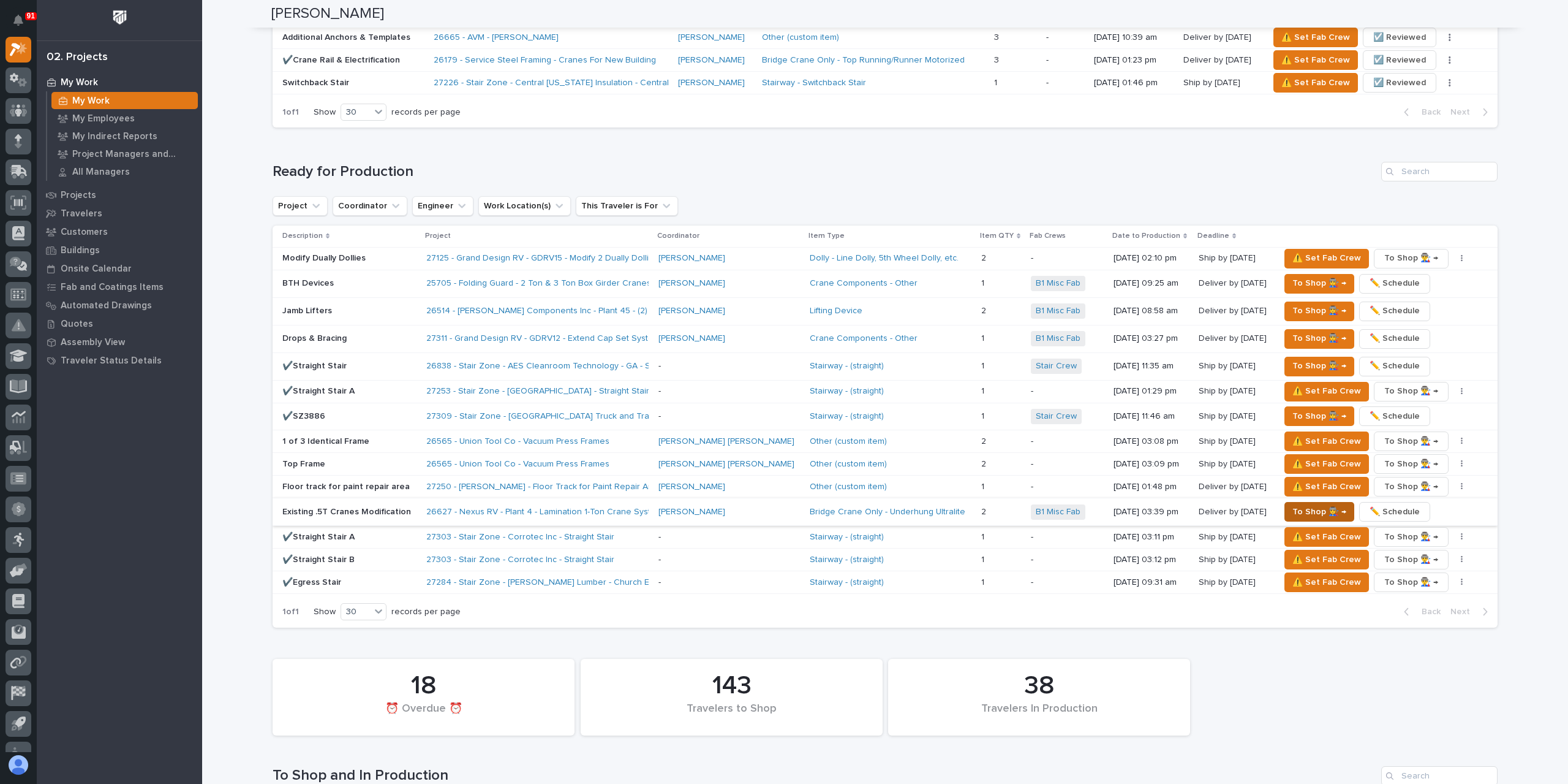
click at [1293, 507] on span "To Shop 👨‍🏭 →" at bounding box center [1319, 511] width 54 height 14
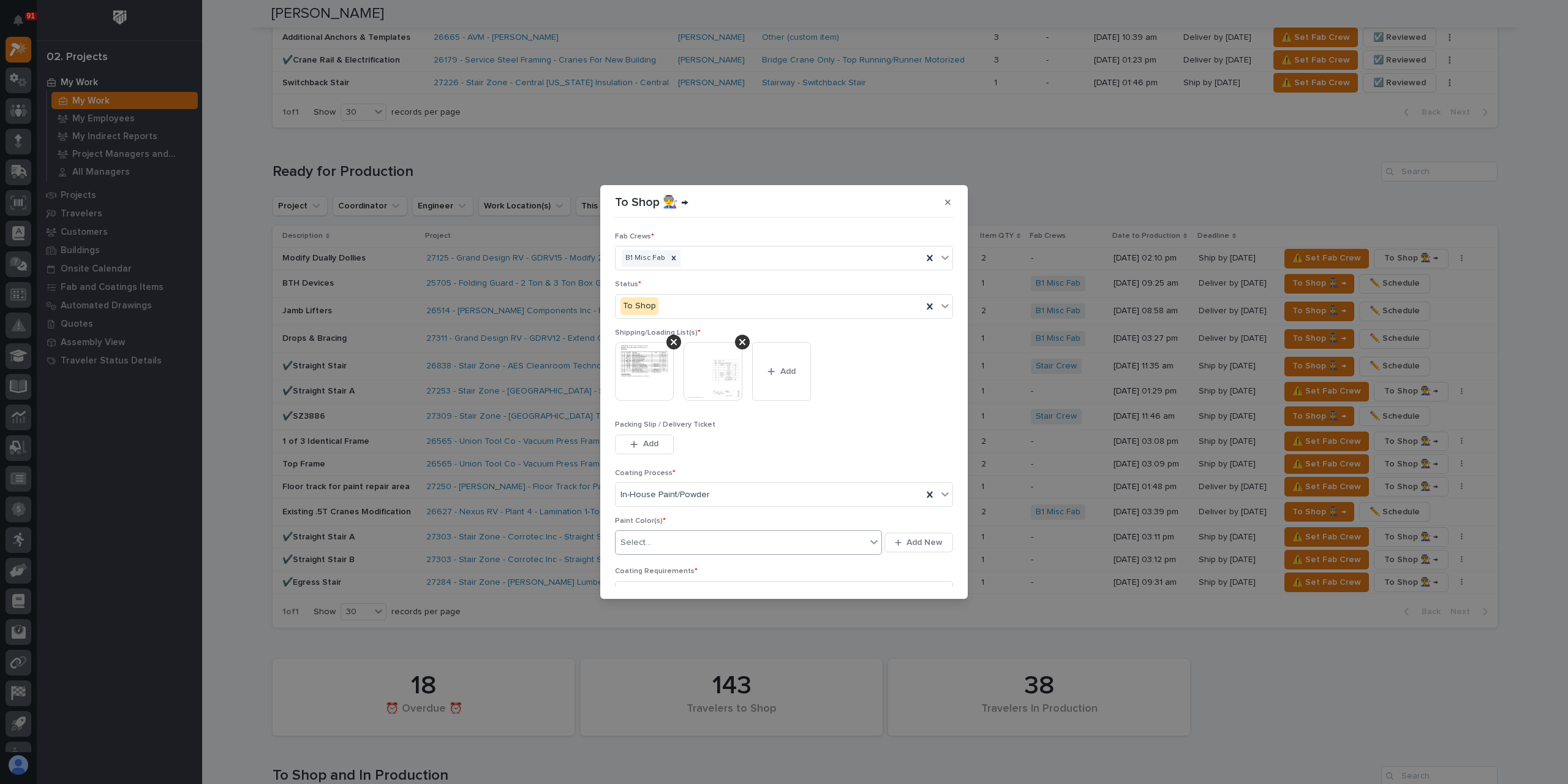
click at [663, 550] on div "Select..." at bounding box center [741, 543] width 251 height 20
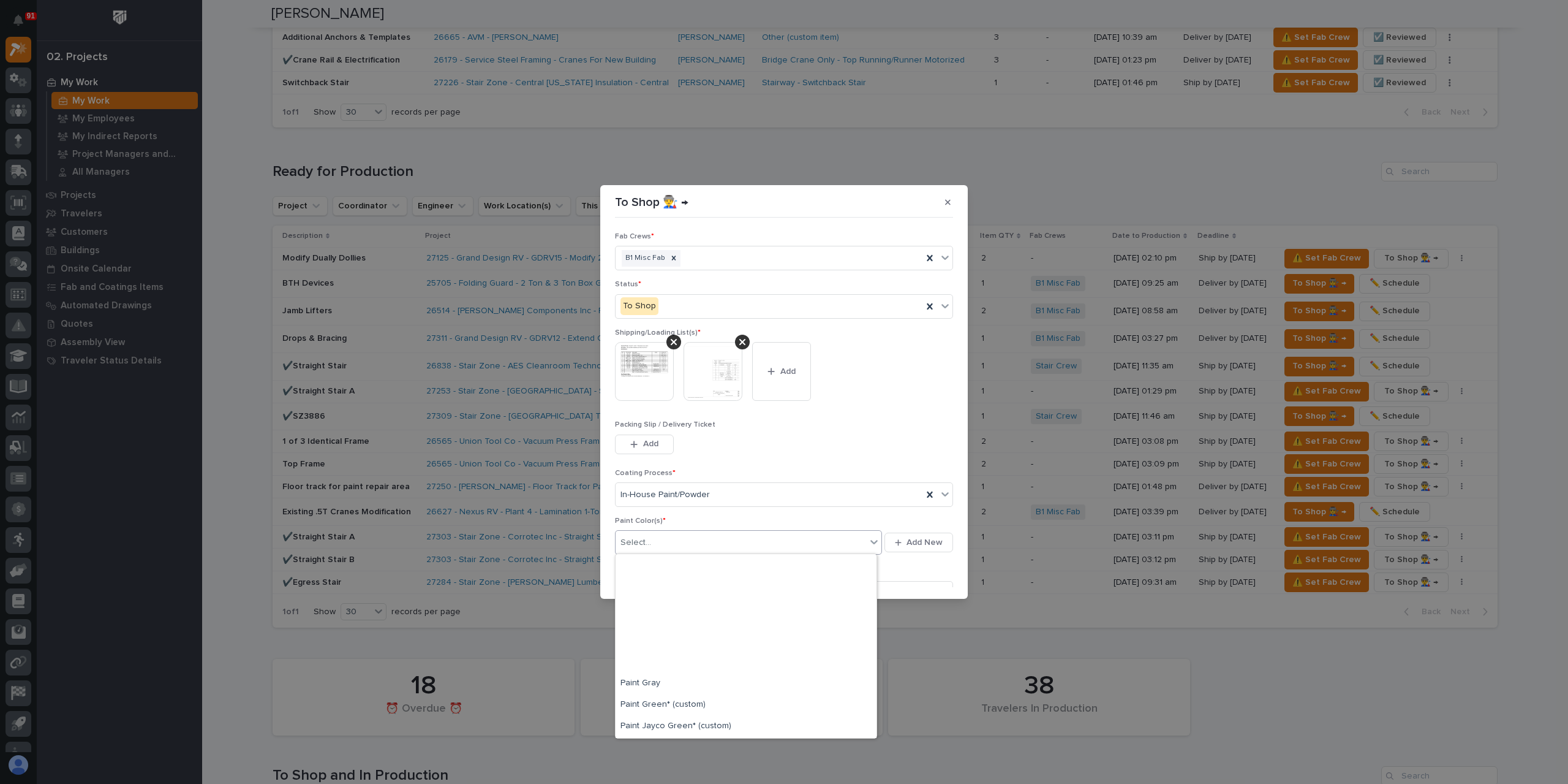
scroll to position [307, 0]
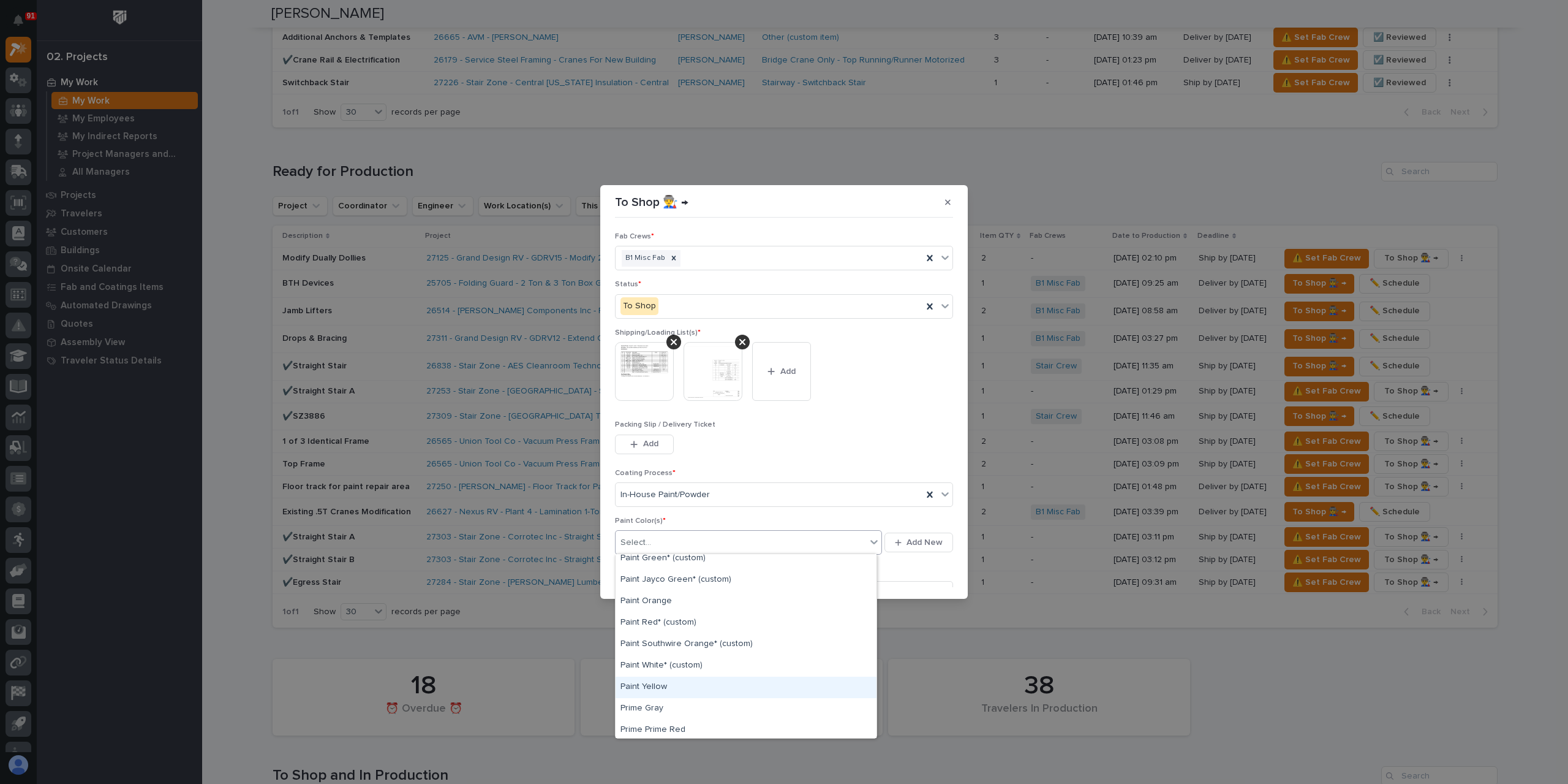
click at [671, 683] on div "Paint Yellow" at bounding box center [746, 687] width 261 height 22
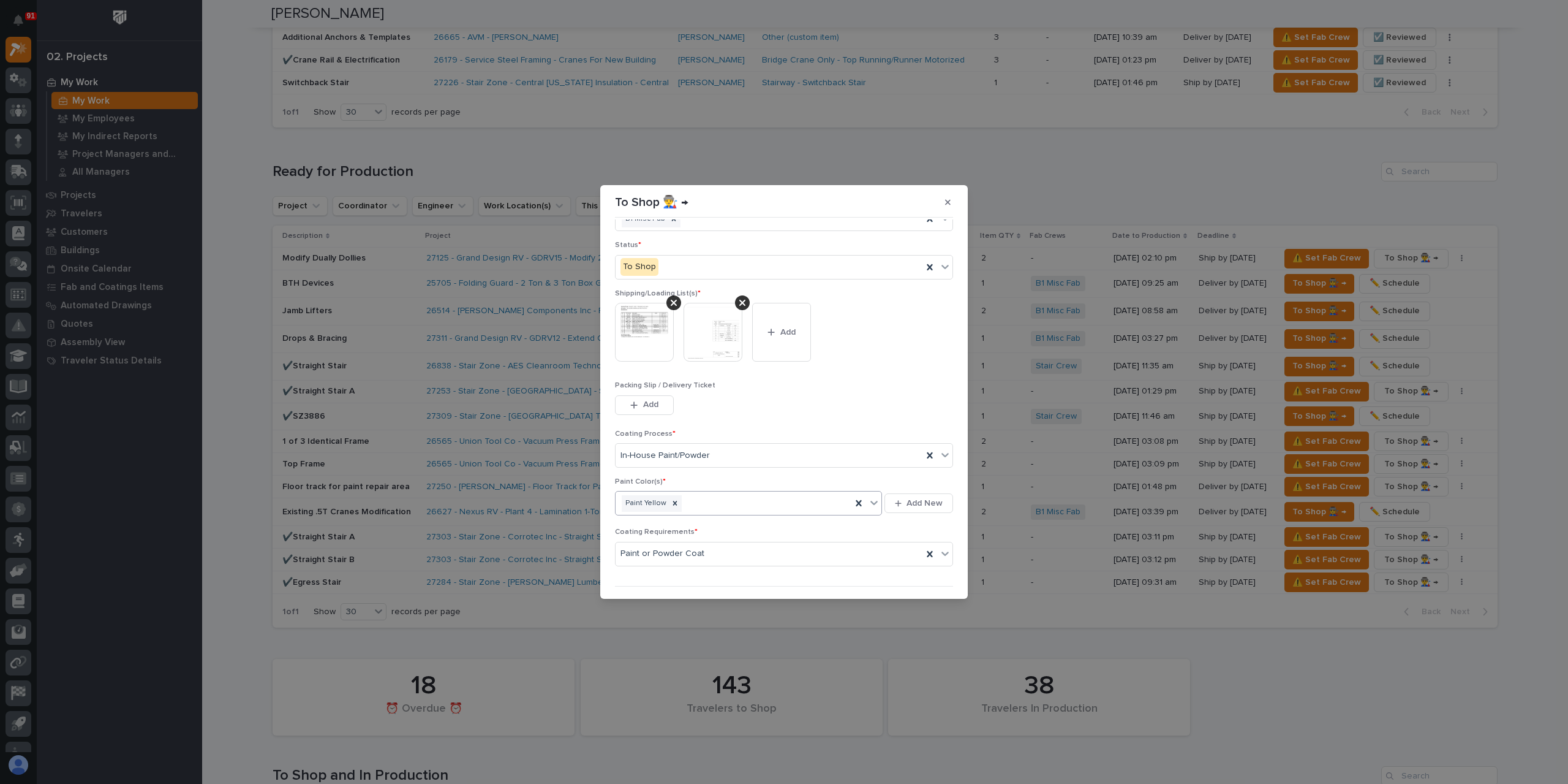
scroll to position [66, 0]
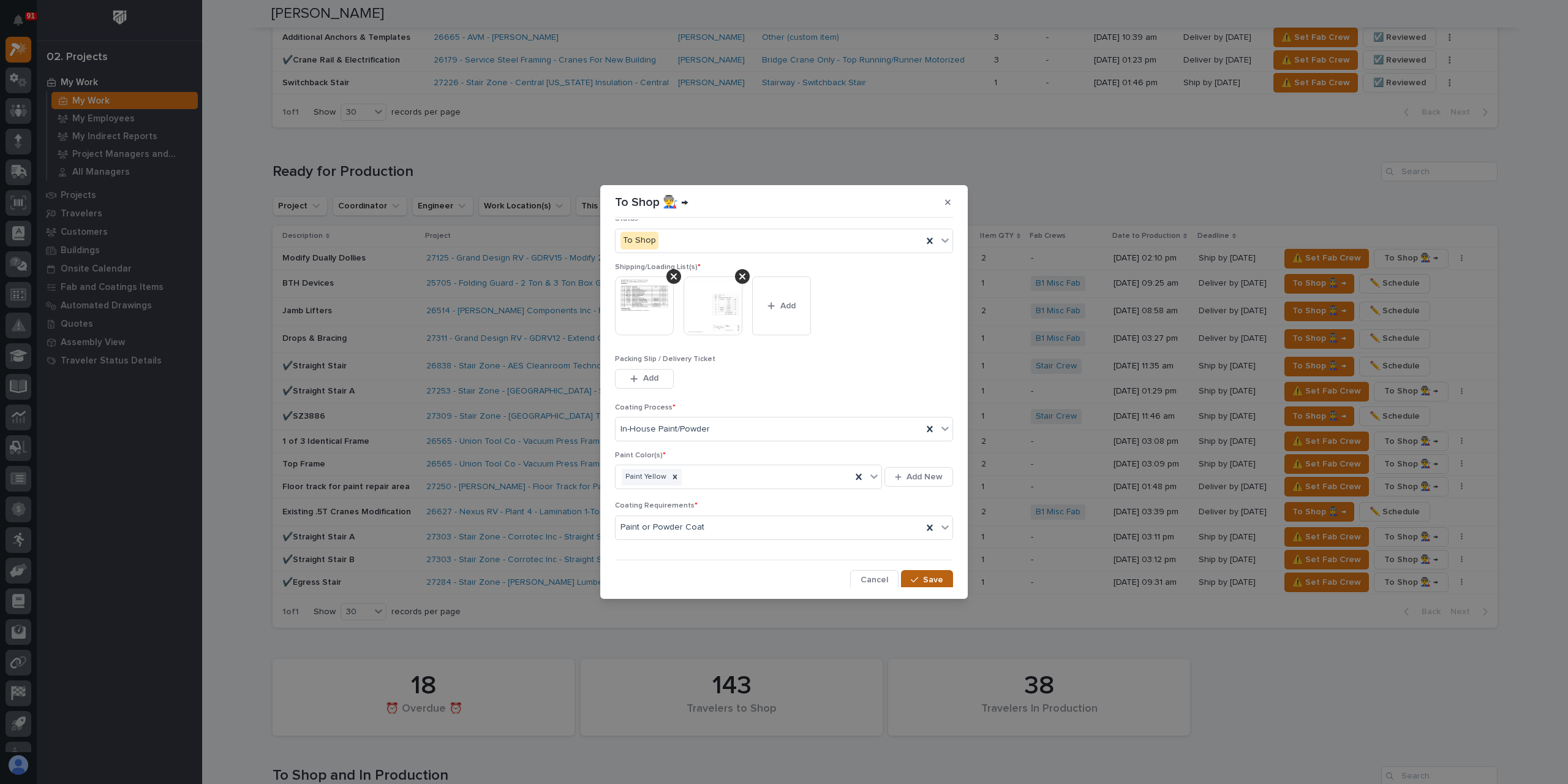
click at [925, 584] on button "Save" at bounding box center [927, 580] width 52 height 20
